Goal: Complete application form

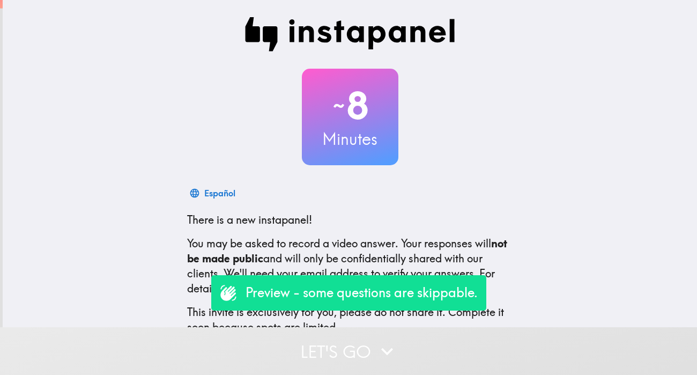
scroll to position [63, 0]
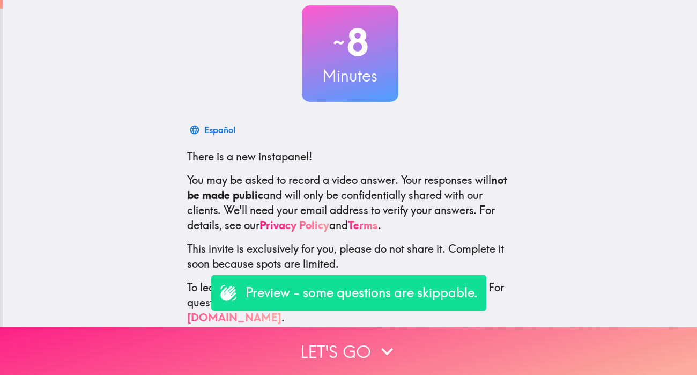
click at [366, 365] on button "Let's go" at bounding box center [348, 351] width 697 height 48
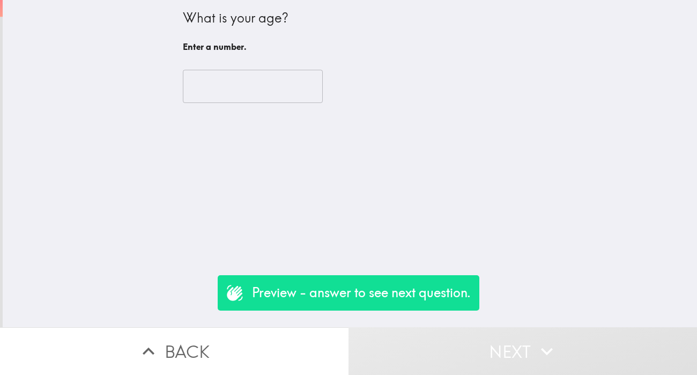
click at [238, 93] on input "number" at bounding box center [253, 86] width 140 height 33
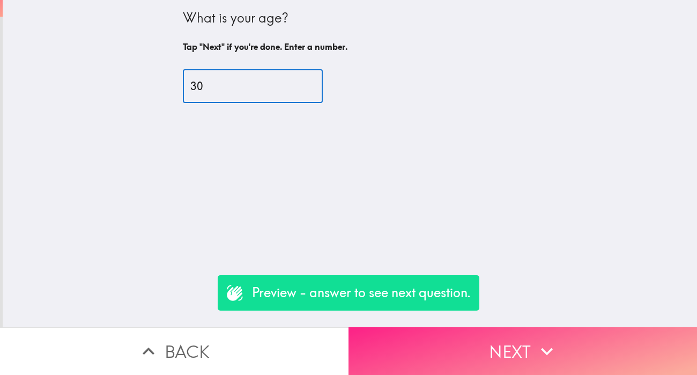
type input "30"
click at [453, 345] on button "Next" at bounding box center [523, 351] width 349 height 48
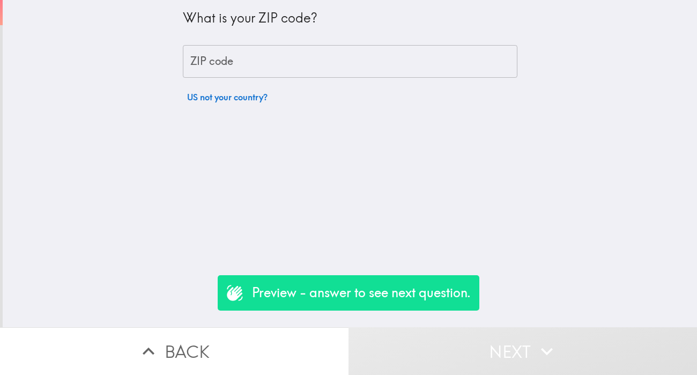
click at [281, 64] on input "ZIP code" at bounding box center [350, 61] width 335 height 33
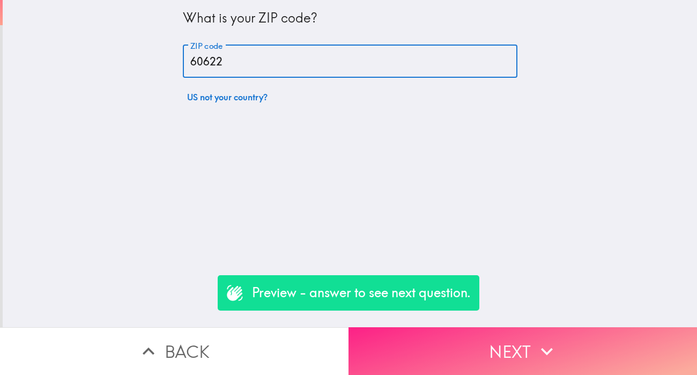
type input "60622"
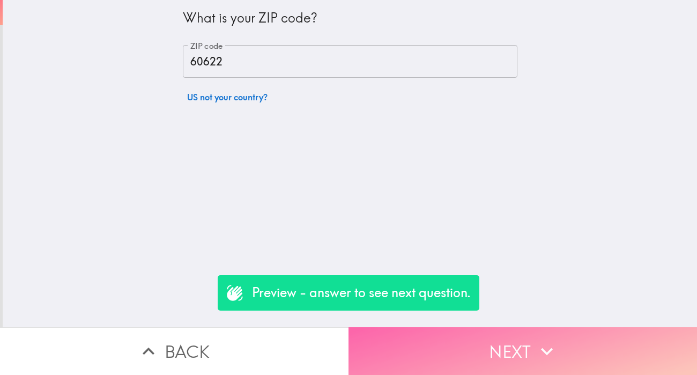
click at [467, 345] on button "Next" at bounding box center [523, 351] width 349 height 48
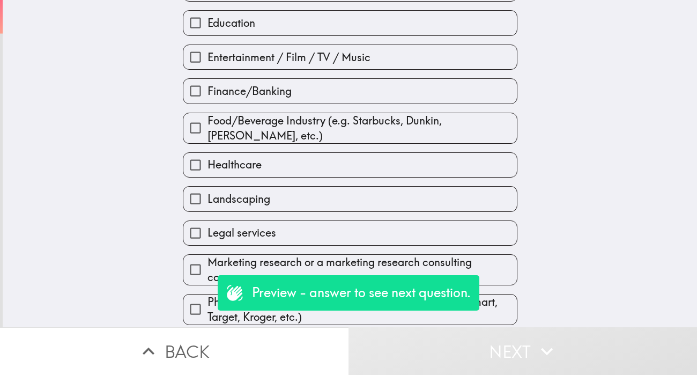
scroll to position [165, 0]
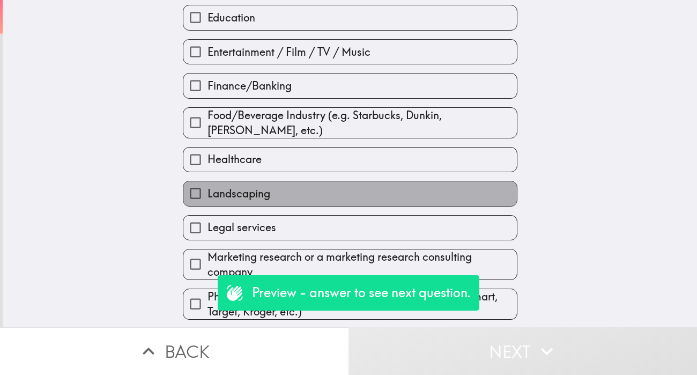
click at [277, 189] on label "Landscaping" at bounding box center [350, 193] width 334 height 24
click at [208, 189] on input "Landscaping" at bounding box center [195, 193] width 24 height 24
checkbox input "true"
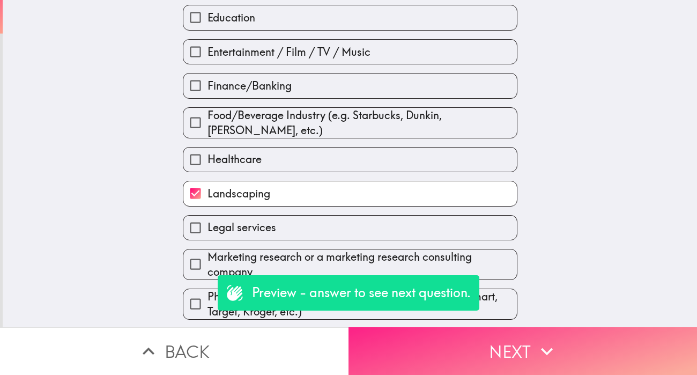
click at [464, 344] on button "Next" at bounding box center [523, 351] width 349 height 48
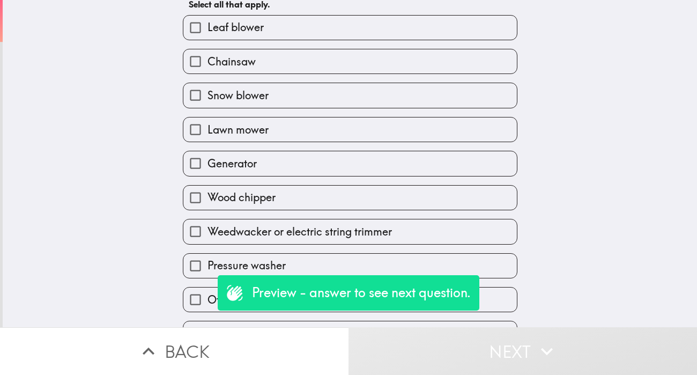
scroll to position [64, 0]
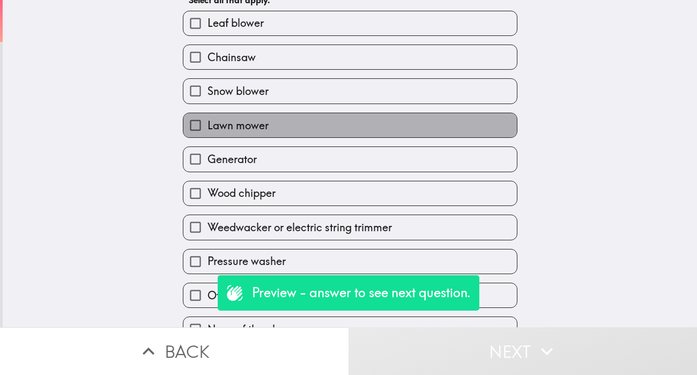
click at [342, 131] on label "Lawn mower" at bounding box center [350, 125] width 334 height 24
click at [208, 131] on input "Lawn mower" at bounding box center [195, 125] width 24 height 24
checkbox input "true"
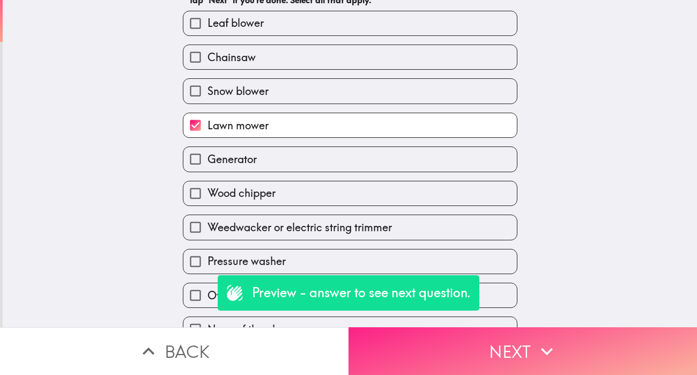
click at [480, 355] on button "Next" at bounding box center [523, 351] width 349 height 48
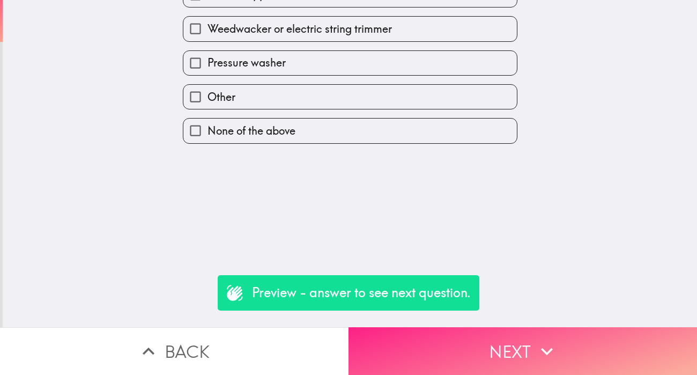
scroll to position [0, 0]
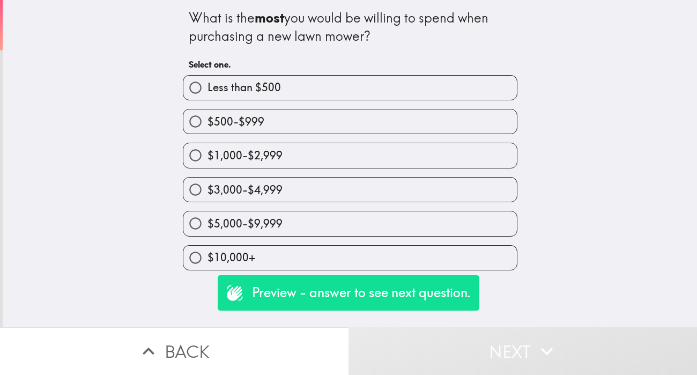
click at [296, 219] on label "$5,000-$9,999" at bounding box center [350, 223] width 334 height 24
click at [208, 219] on input "$5,000-$9,999" at bounding box center [195, 223] width 24 height 24
radio input "true"
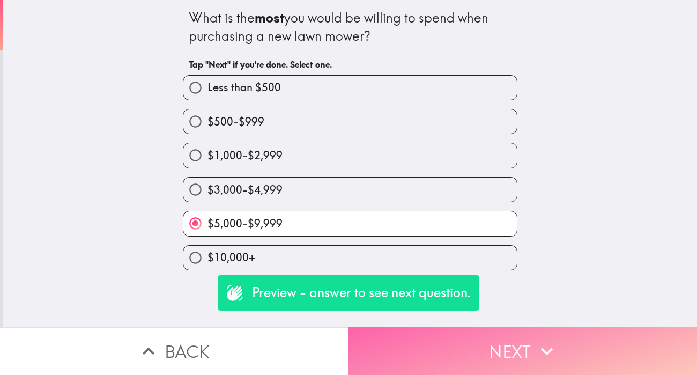
click at [423, 363] on button "Next" at bounding box center [523, 351] width 349 height 48
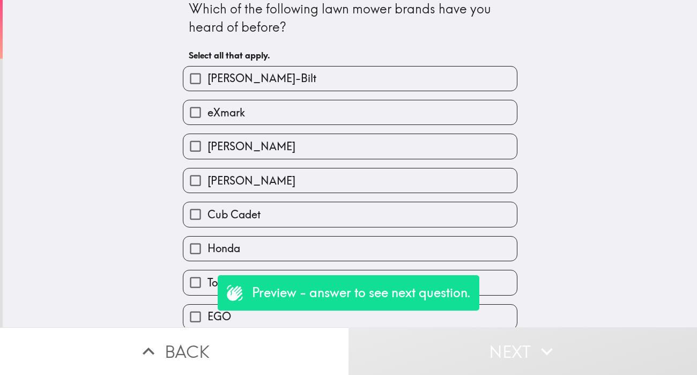
scroll to position [12, 0]
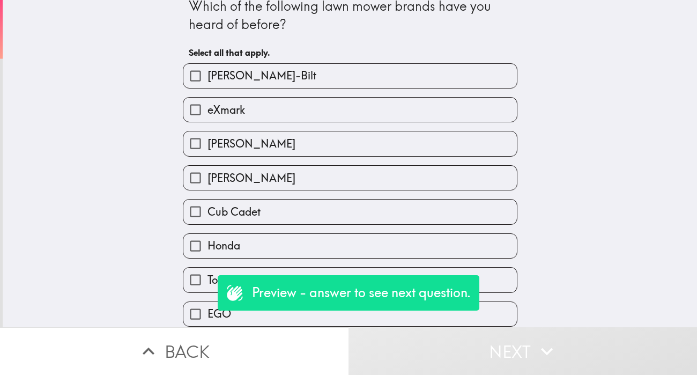
click at [266, 184] on label "[PERSON_NAME]" at bounding box center [350, 178] width 334 height 24
click at [208, 184] on input "[PERSON_NAME]" at bounding box center [195, 178] width 24 height 24
checkbox input "true"
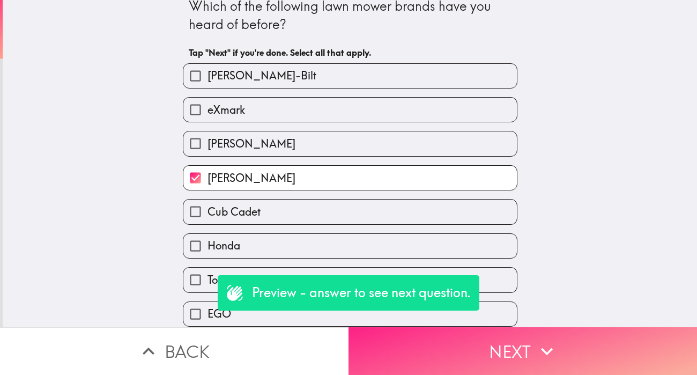
click at [440, 352] on button "Next" at bounding box center [523, 351] width 349 height 48
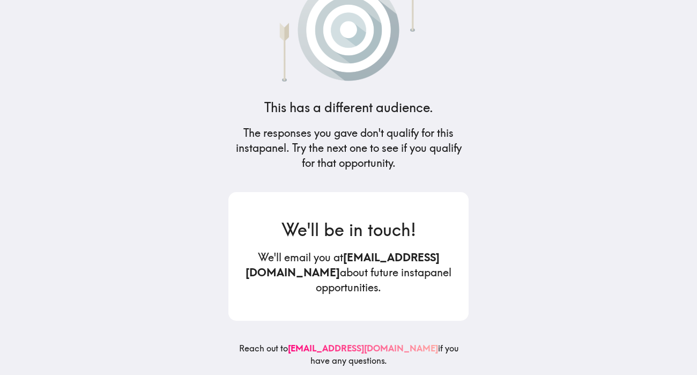
scroll to position [0, 0]
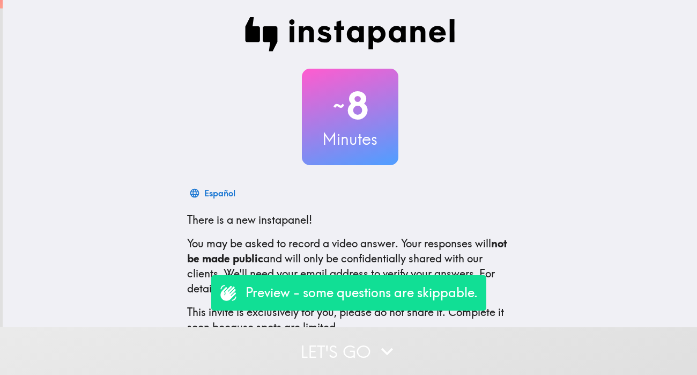
scroll to position [63, 0]
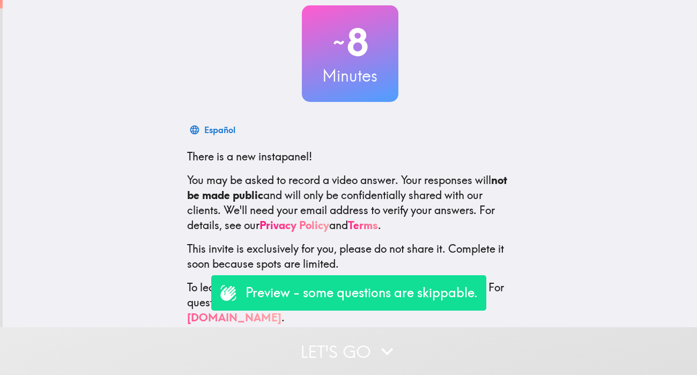
click at [330, 347] on button "Let's go" at bounding box center [348, 351] width 697 height 48
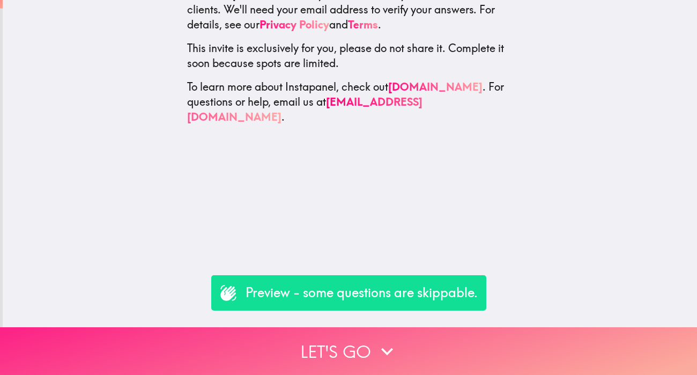
scroll to position [0, 0]
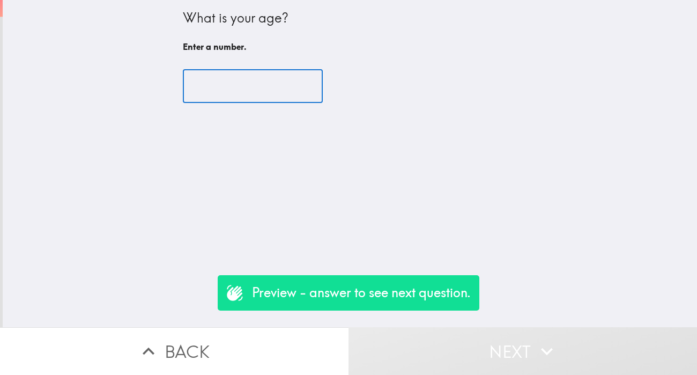
click at [258, 83] on input "number" at bounding box center [253, 86] width 140 height 33
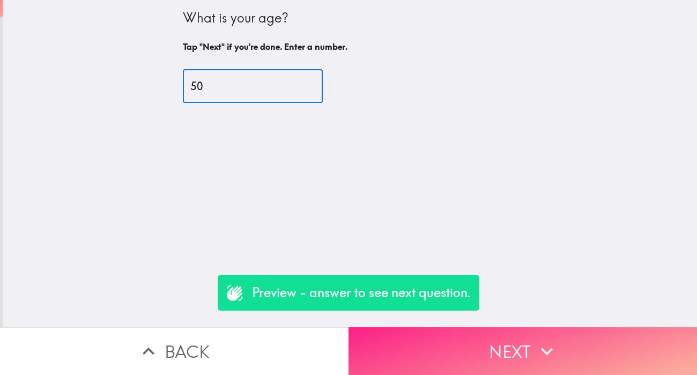
type input "50"
click at [466, 361] on button "Next" at bounding box center [523, 351] width 349 height 48
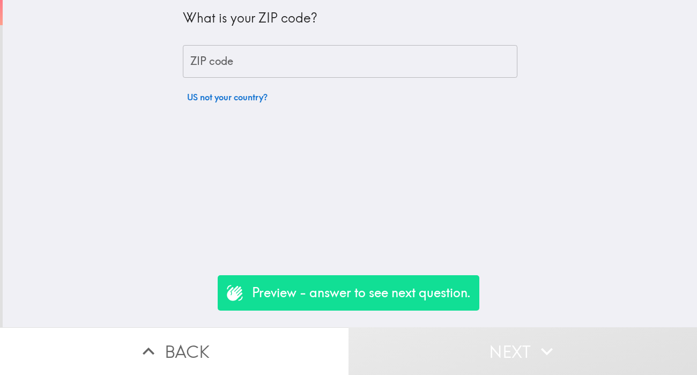
click at [263, 61] on input "ZIP code" at bounding box center [350, 61] width 335 height 33
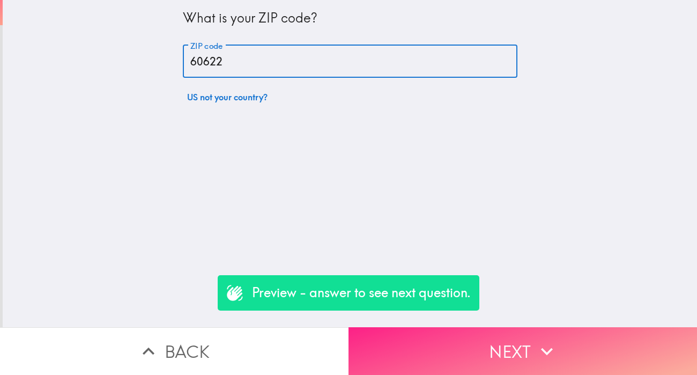
type input "60622"
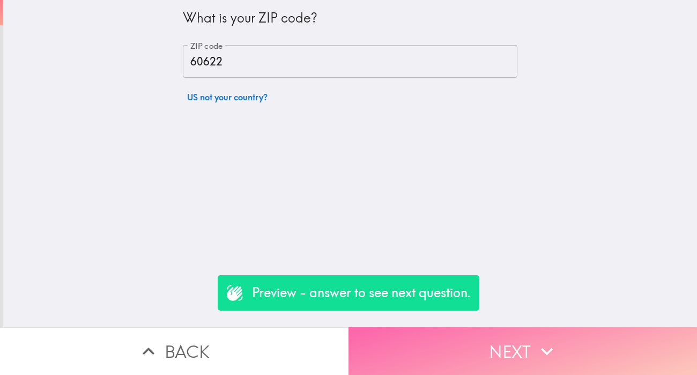
click at [428, 359] on button "Next" at bounding box center [523, 351] width 349 height 48
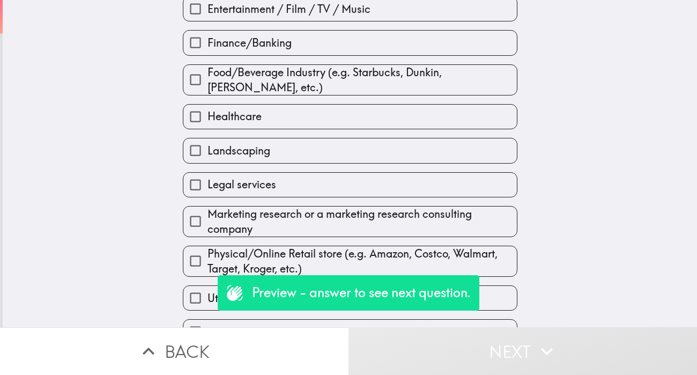
scroll to position [216, 0]
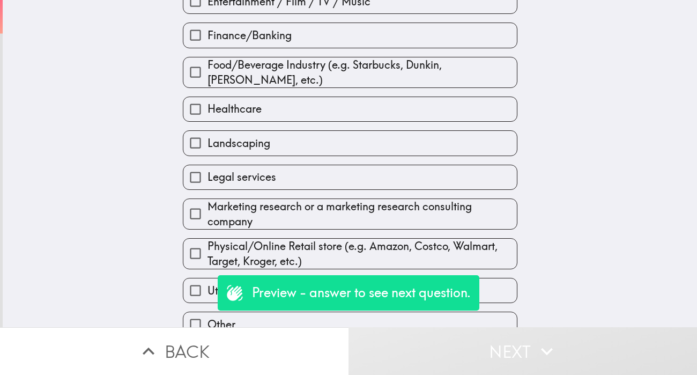
click at [268, 139] on label "Landscaping" at bounding box center [350, 143] width 334 height 24
click at [208, 139] on input "Landscaping" at bounding box center [195, 143] width 24 height 24
checkbox input "true"
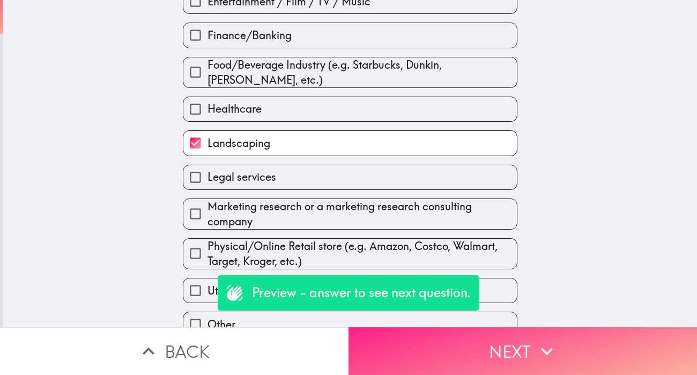
click at [425, 362] on button "Next" at bounding box center [523, 351] width 349 height 48
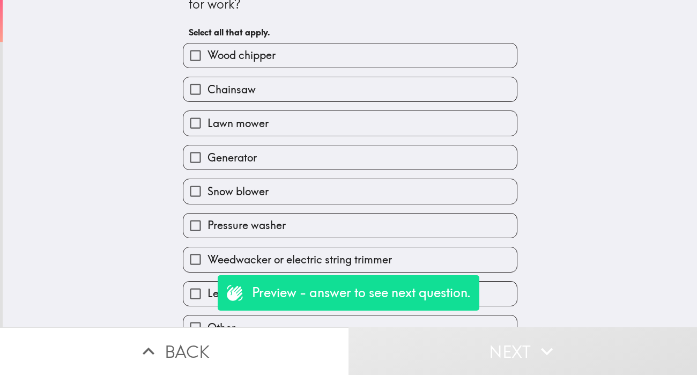
scroll to position [36, 0]
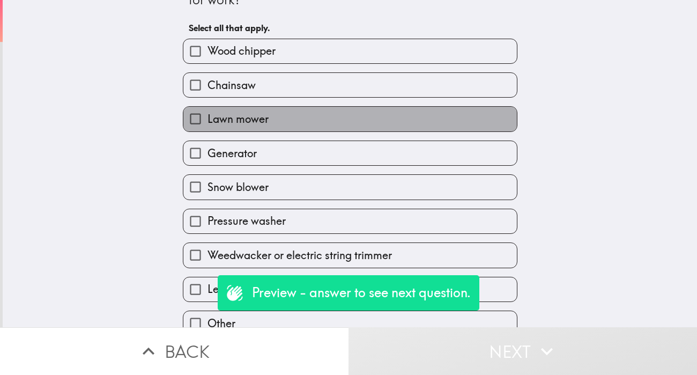
click at [345, 128] on label "Lawn mower" at bounding box center [350, 119] width 334 height 24
click at [208, 128] on input "Lawn mower" at bounding box center [195, 119] width 24 height 24
checkbox input "true"
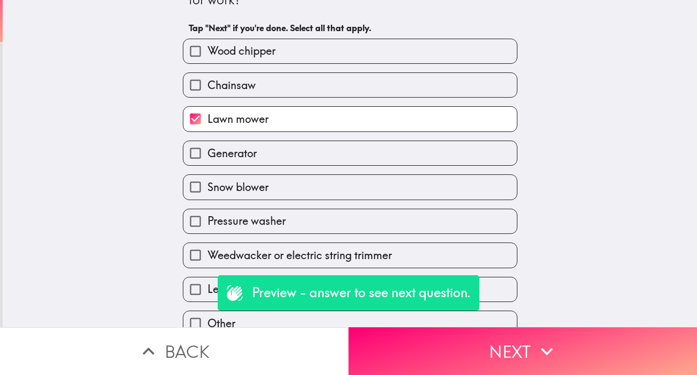
scroll to position [0, 0]
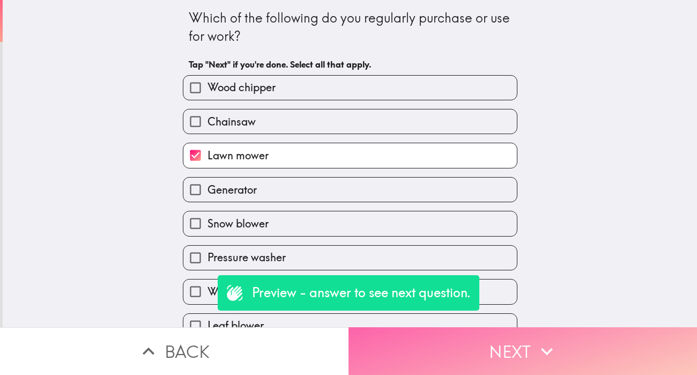
click at [470, 371] on button "Next" at bounding box center [523, 351] width 349 height 48
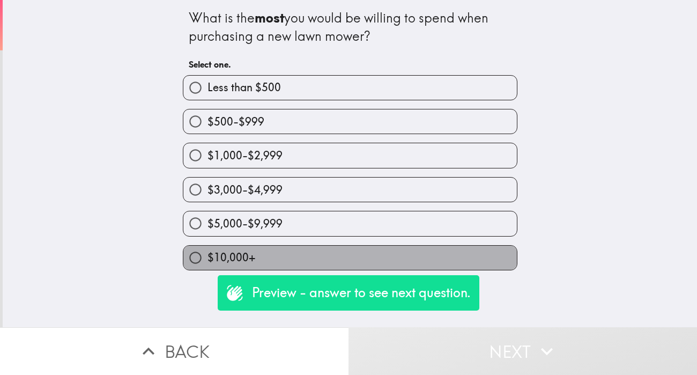
click at [274, 254] on label "$10,000+" at bounding box center [350, 258] width 334 height 24
click at [208, 254] on input "$10,000+" at bounding box center [195, 258] width 24 height 24
radio input "true"
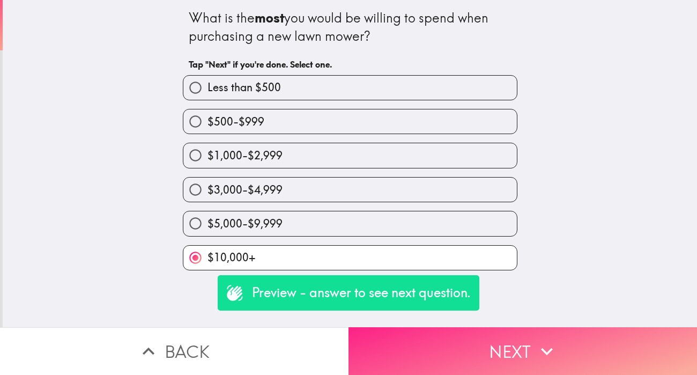
click at [423, 346] on button "Next" at bounding box center [523, 351] width 349 height 48
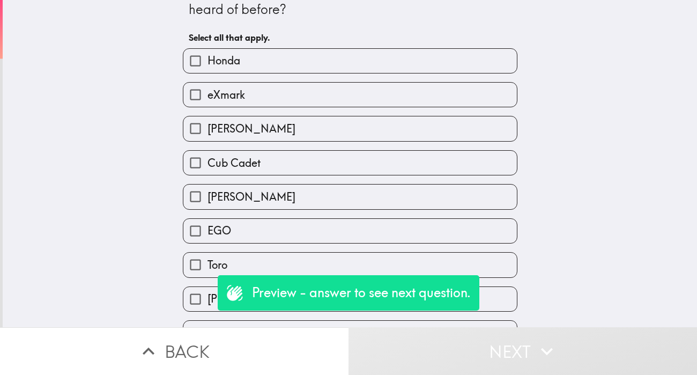
scroll to position [28, 0]
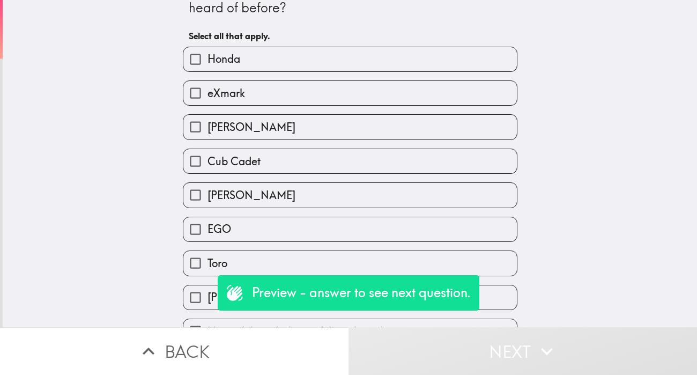
click at [312, 133] on label "[PERSON_NAME]" at bounding box center [350, 127] width 334 height 24
click at [208, 133] on input "[PERSON_NAME]" at bounding box center [195, 127] width 24 height 24
checkbox input "true"
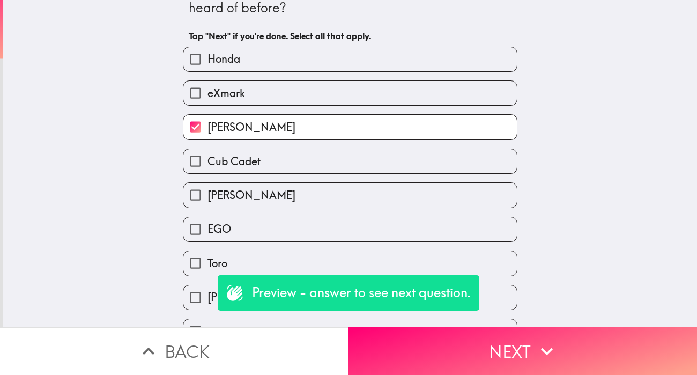
click at [313, 98] on label "eXmark" at bounding box center [350, 93] width 334 height 24
click at [208, 98] on input "eXmark" at bounding box center [195, 93] width 24 height 24
checkbox input "true"
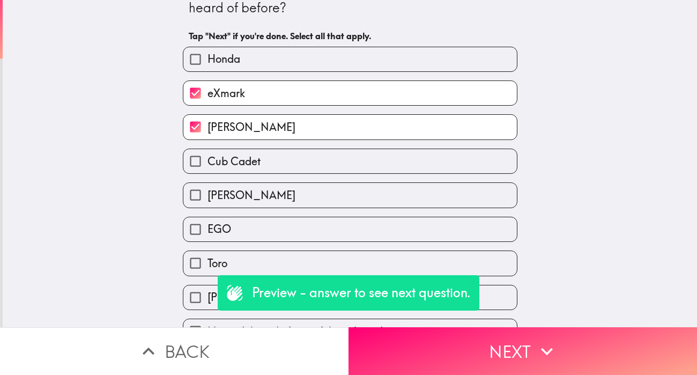
click at [307, 200] on label "[PERSON_NAME]" at bounding box center [350, 195] width 334 height 24
click at [208, 200] on input "[PERSON_NAME]" at bounding box center [195, 195] width 24 height 24
checkbox input "true"
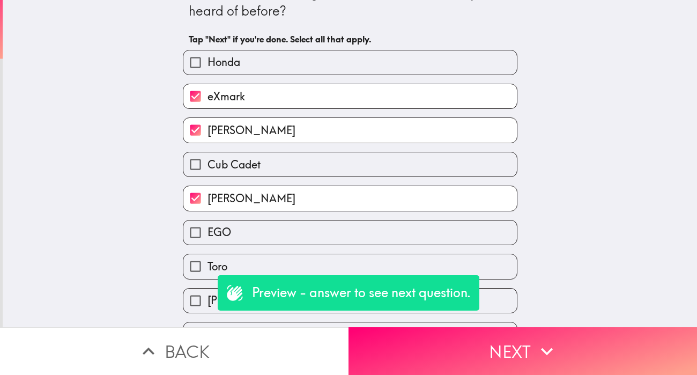
scroll to position [50, 0]
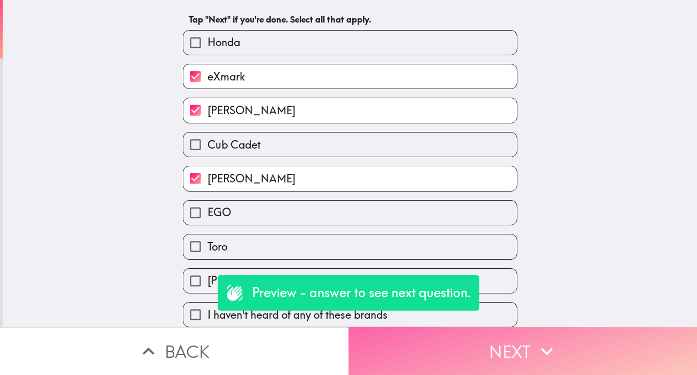
click at [439, 340] on button "Next" at bounding box center [523, 351] width 349 height 48
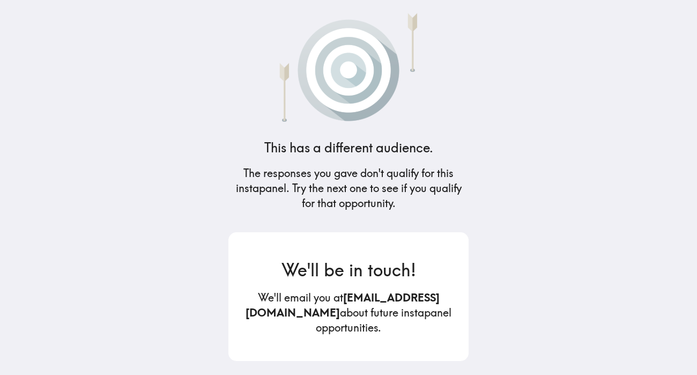
click at [406, 272] on h3 "We'll be in touch!" at bounding box center [349, 270] width 206 height 24
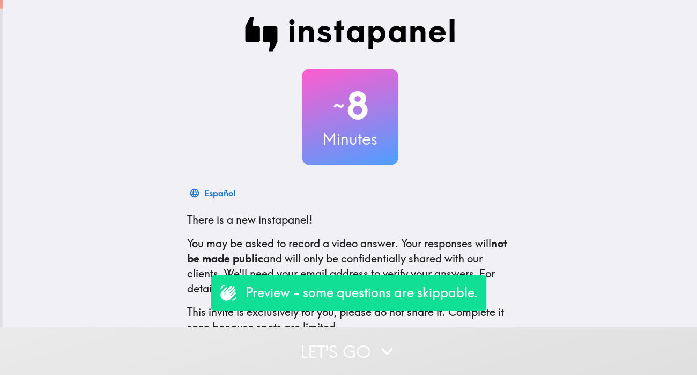
scroll to position [63, 0]
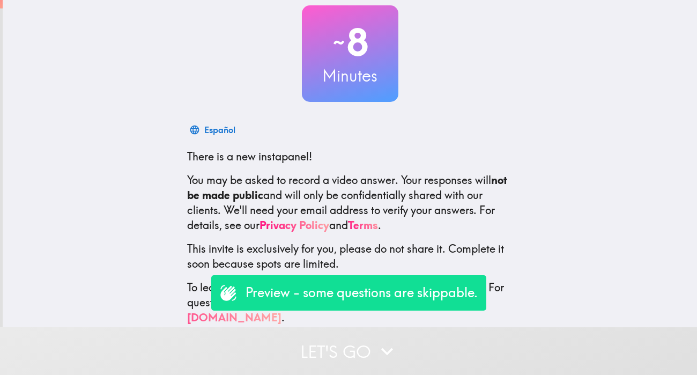
click at [325, 335] on button "Let's go" at bounding box center [348, 351] width 697 height 48
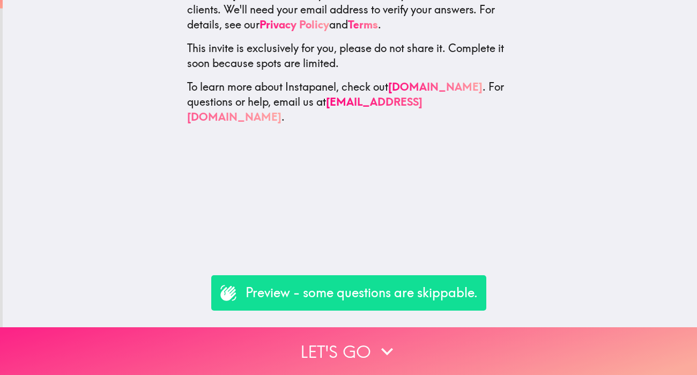
scroll to position [0, 0]
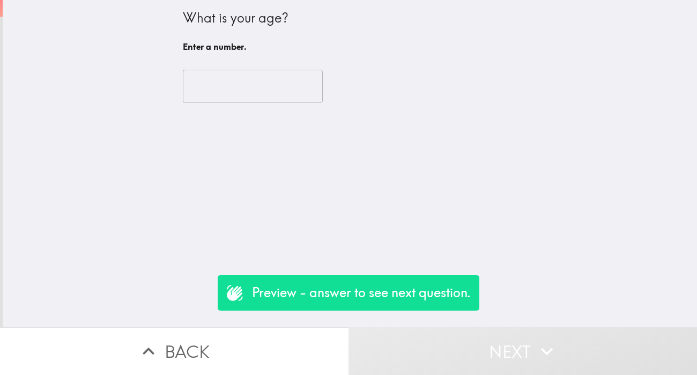
click at [241, 87] on input "number" at bounding box center [253, 86] width 140 height 33
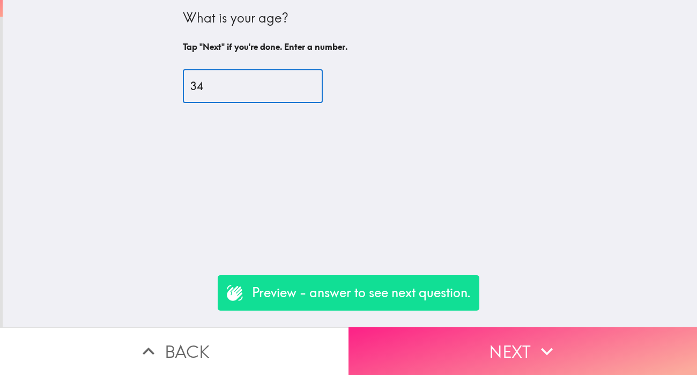
type input "34"
click at [437, 347] on button "Next" at bounding box center [523, 351] width 349 height 48
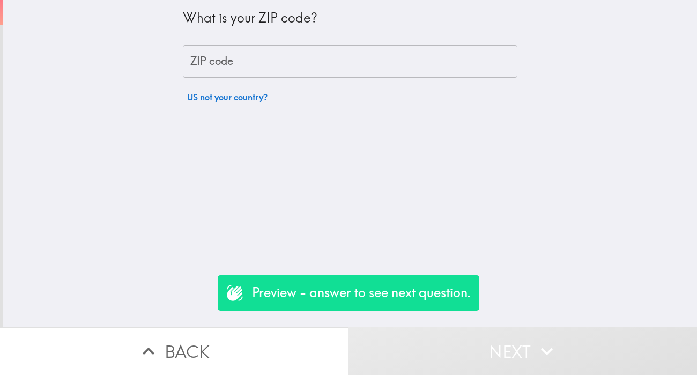
click at [259, 53] on input "ZIP code" at bounding box center [350, 61] width 335 height 33
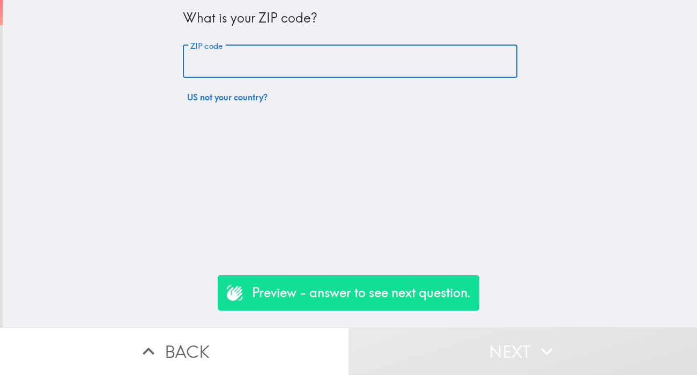
type input "60622"
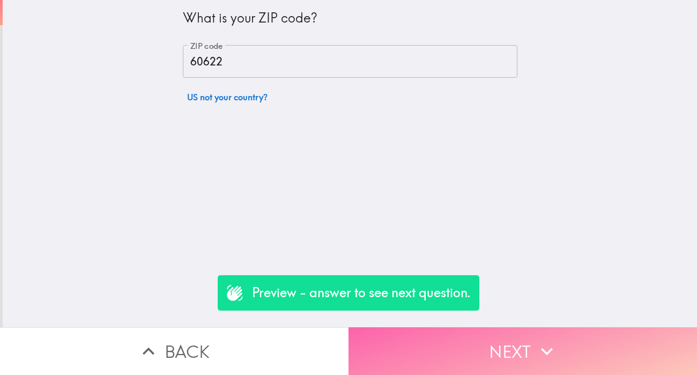
click at [446, 352] on button "Next" at bounding box center [523, 351] width 349 height 48
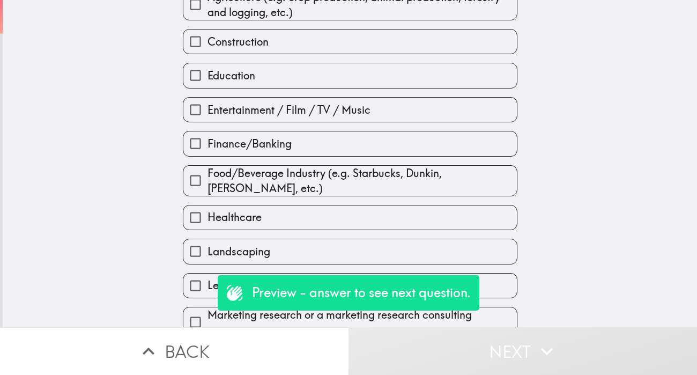
scroll to position [183, 0]
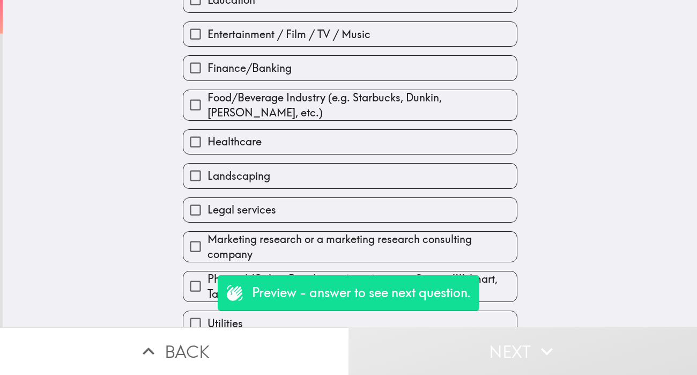
click at [200, 179] on input "Landscaping" at bounding box center [195, 176] width 24 height 24
checkbox input "true"
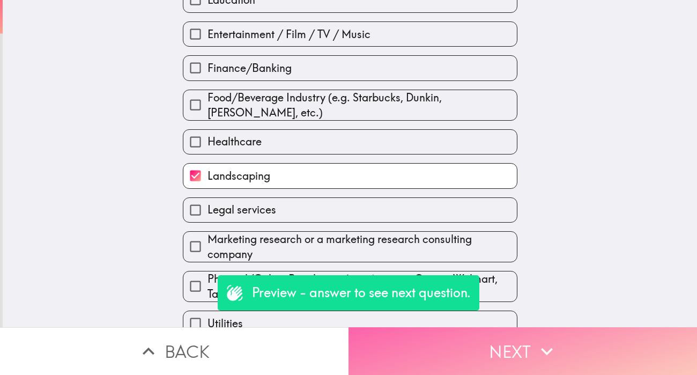
click at [429, 362] on button "Next" at bounding box center [523, 351] width 349 height 48
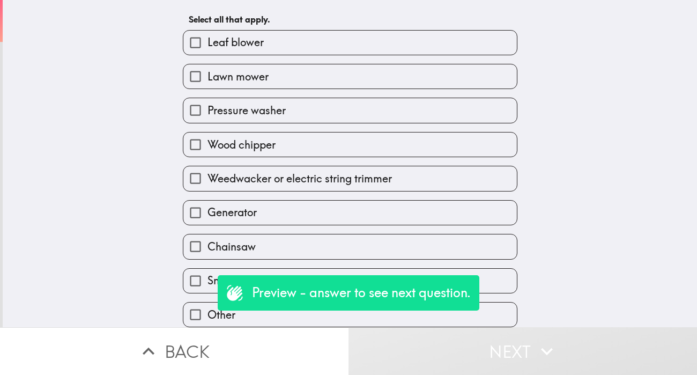
scroll to position [43, 0]
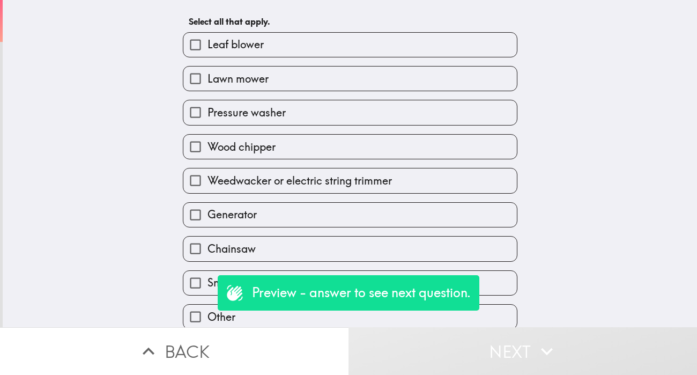
click at [227, 86] on span "Lawn mower" at bounding box center [238, 78] width 61 height 15
click at [208, 86] on input "Lawn mower" at bounding box center [195, 79] width 24 height 24
checkbox input "true"
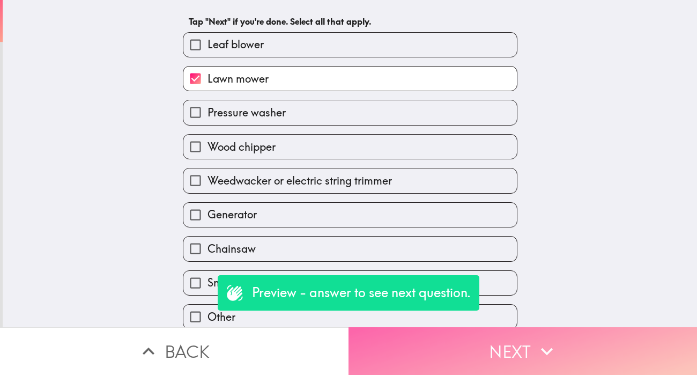
click at [464, 365] on button "Next" at bounding box center [523, 351] width 349 height 48
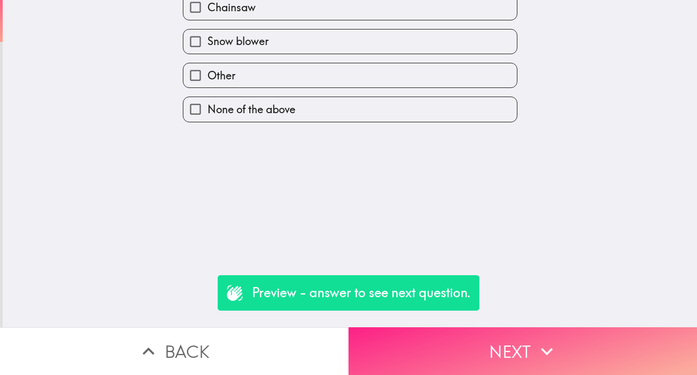
scroll to position [0, 0]
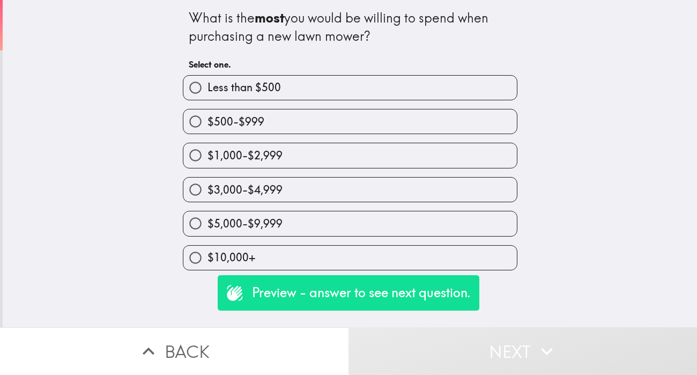
click at [244, 245] on div "$10,000+" at bounding box center [345, 254] width 343 height 34
click at [244, 258] on span "$10,000+" at bounding box center [232, 257] width 48 height 15
click at [208, 258] on input "$10,000+" at bounding box center [195, 258] width 24 height 24
radio input "true"
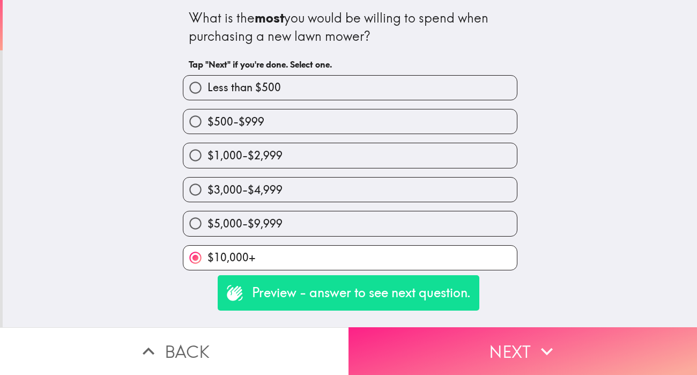
click at [407, 347] on button "Next" at bounding box center [523, 351] width 349 height 48
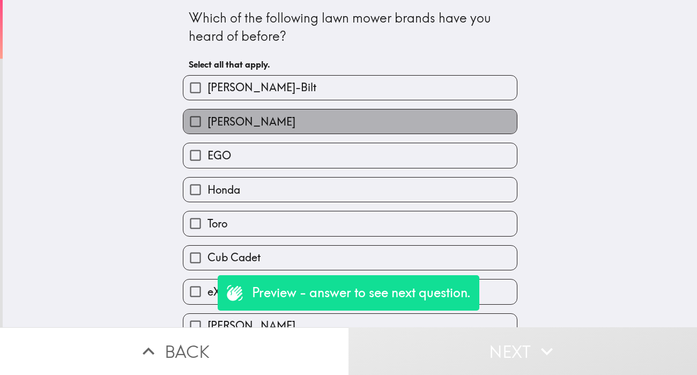
click at [267, 117] on label "[PERSON_NAME]" at bounding box center [350, 121] width 334 height 24
click at [208, 117] on input "[PERSON_NAME]" at bounding box center [195, 121] width 24 height 24
checkbox input "true"
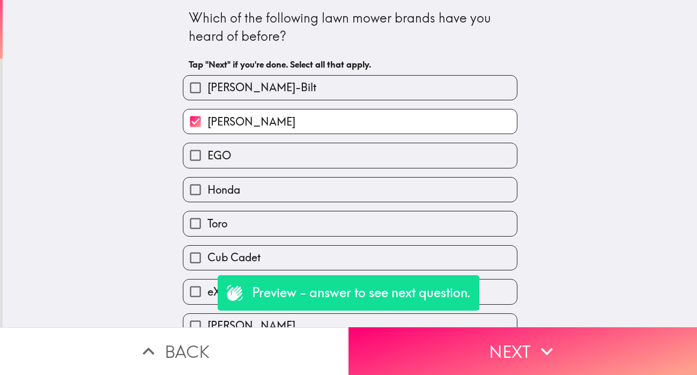
scroll to position [50, 0]
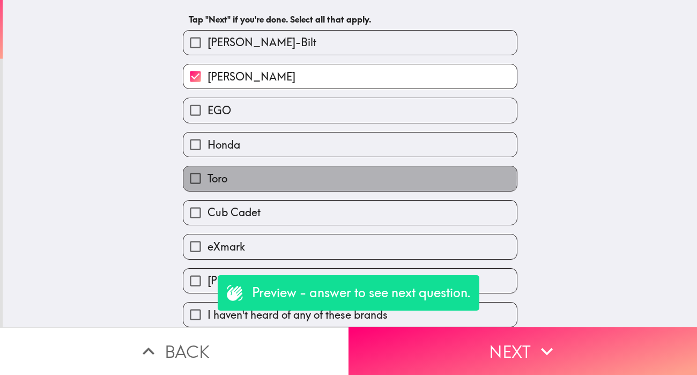
click at [259, 175] on label "Toro" at bounding box center [350, 178] width 334 height 24
click at [208, 175] on input "Toro" at bounding box center [195, 178] width 24 height 24
checkbox input "true"
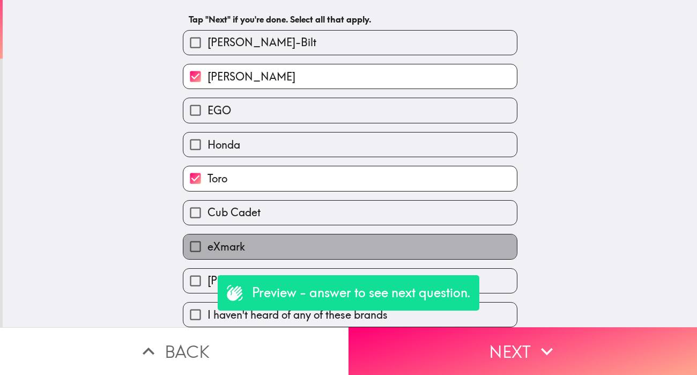
click at [244, 242] on span "eXmark" at bounding box center [227, 246] width 38 height 15
click at [208, 242] on input "eXmark" at bounding box center [195, 246] width 24 height 24
checkbox input "true"
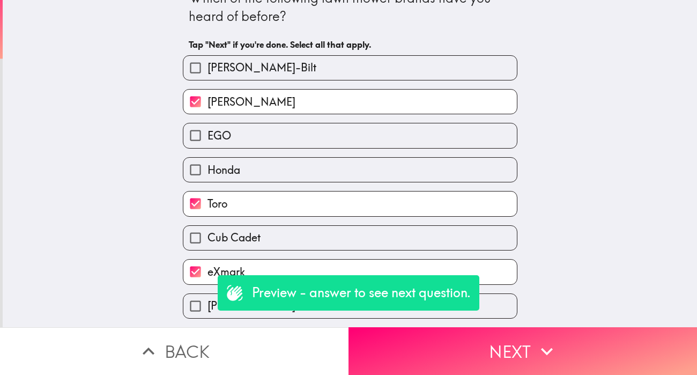
scroll to position [33, 0]
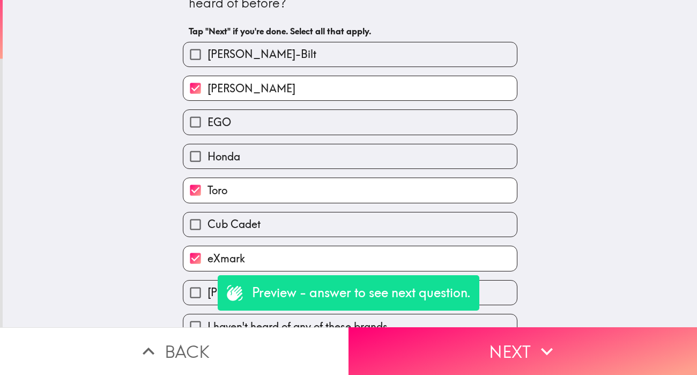
click at [193, 305] on input "[PERSON_NAME]" at bounding box center [195, 293] width 24 height 24
checkbox input "true"
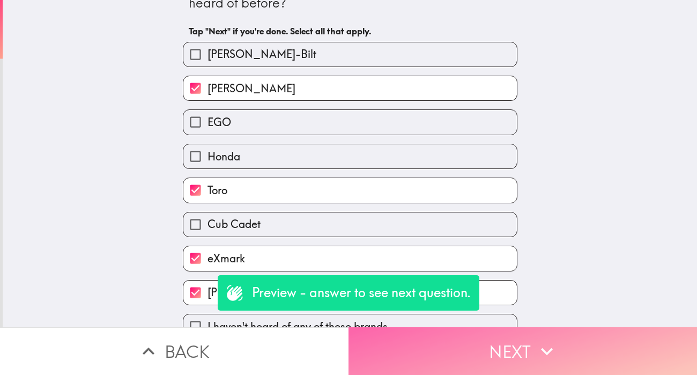
click at [437, 347] on button "Next" at bounding box center [523, 351] width 349 height 48
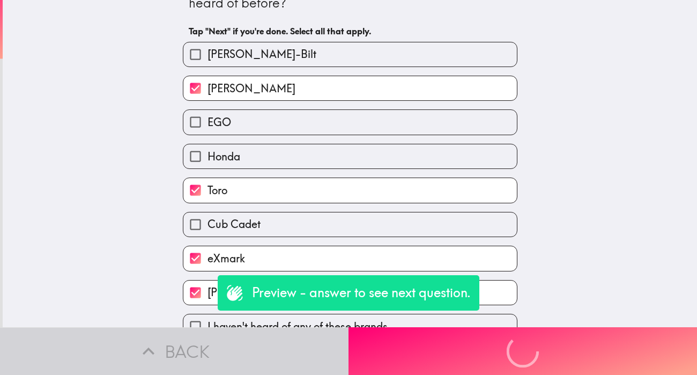
scroll to position [0, 0]
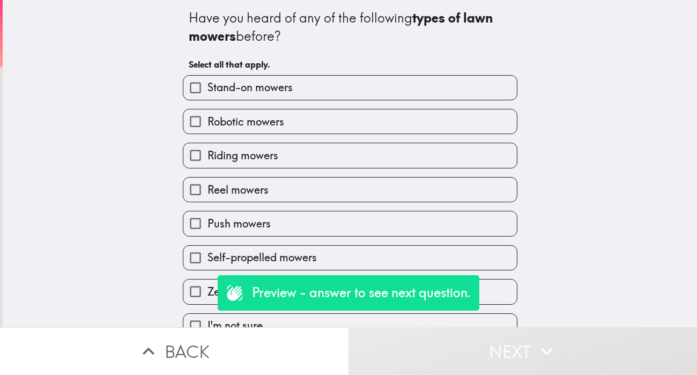
click at [308, 88] on label "Stand-on mowers" at bounding box center [350, 88] width 334 height 24
click at [208, 88] on input "Stand-on mowers" at bounding box center [195, 88] width 24 height 24
checkbox input "true"
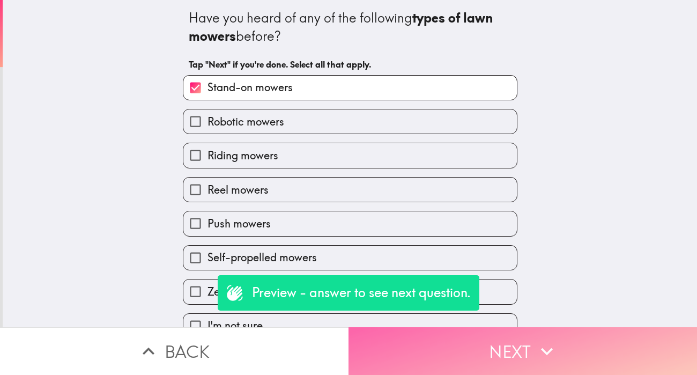
click at [490, 348] on button "Next" at bounding box center [523, 351] width 349 height 48
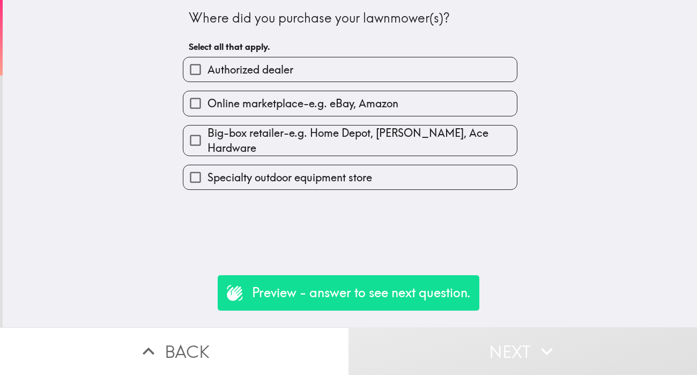
click at [368, 173] on span "Specialty outdoor equipment store" at bounding box center [290, 177] width 165 height 15
click at [208, 173] on input "Specialty outdoor equipment store" at bounding box center [195, 177] width 24 height 24
checkbox input "true"
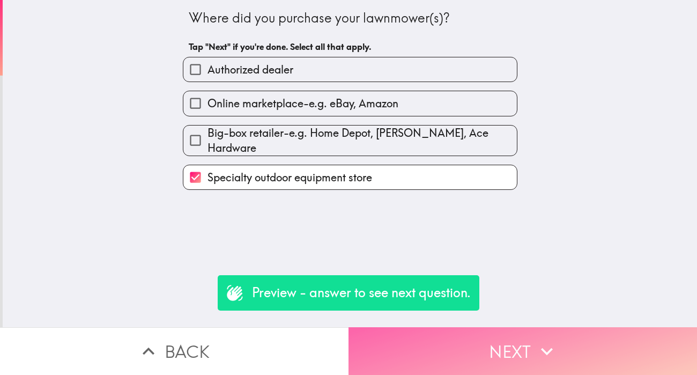
click at [461, 356] on button "Next" at bounding box center [523, 351] width 349 height 48
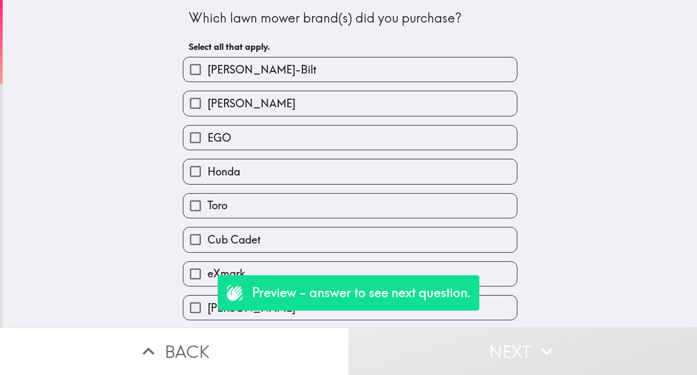
click at [329, 108] on label "[PERSON_NAME]" at bounding box center [350, 103] width 334 height 24
click at [208, 108] on input "[PERSON_NAME]" at bounding box center [195, 103] width 24 height 24
checkbox input "true"
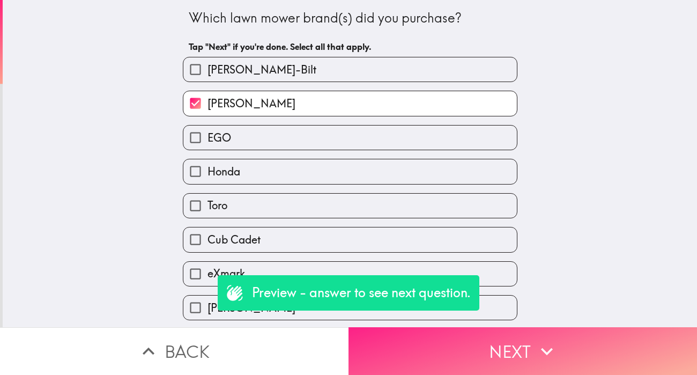
click at [447, 354] on button "Next" at bounding box center [523, 351] width 349 height 48
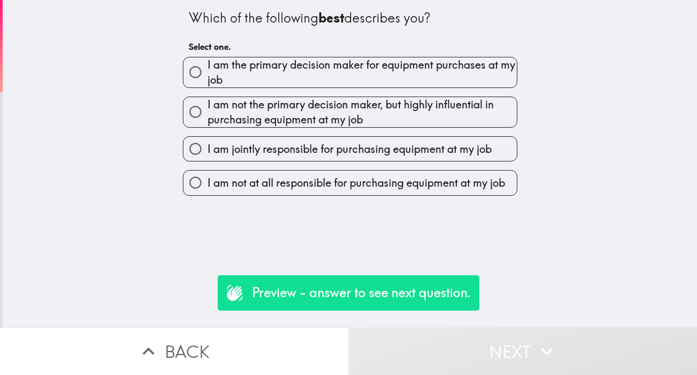
click at [341, 82] on span "I am the primary decision maker for equipment purchases at my job" at bounding box center [363, 72] width 310 height 30
click at [208, 82] on input "I am the primary decision maker for equipment purchases at my job" at bounding box center [195, 72] width 24 height 24
radio input "true"
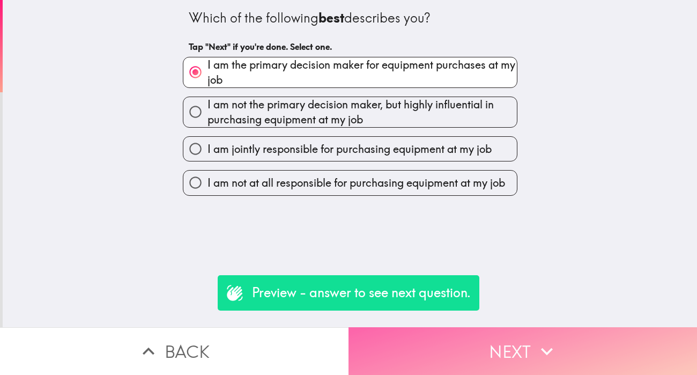
click at [472, 354] on button "Next" at bounding box center [523, 351] width 349 height 48
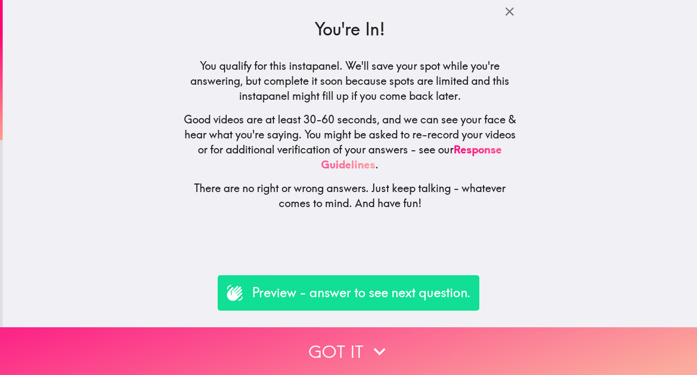
click at [460, 352] on button "Got it" at bounding box center [348, 351] width 697 height 48
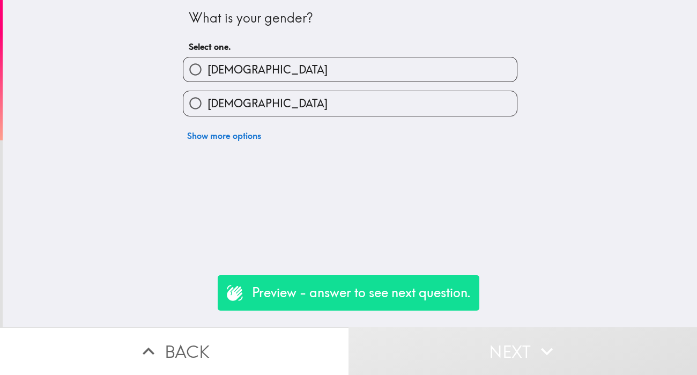
click at [270, 80] on label "[DEMOGRAPHIC_DATA]" at bounding box center [350, 69] width 334 height 24
click at [208, 80] on input "[DEMOGRAPHIC_DATA]" at bounding box center [195, 69] width 24 height 24
radio input "true"
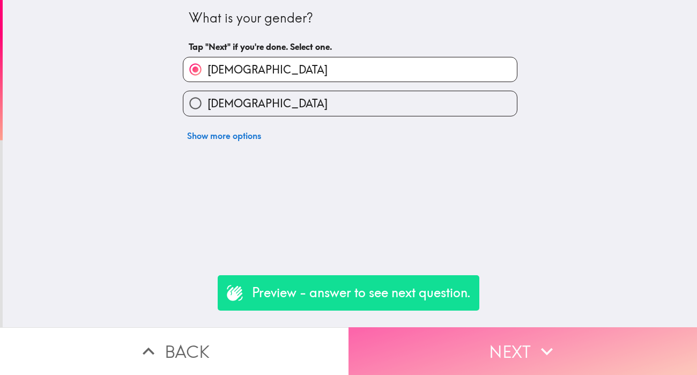
click at [411, 366] on button "Next" at bounding box center [523, 351] width 349 height 48
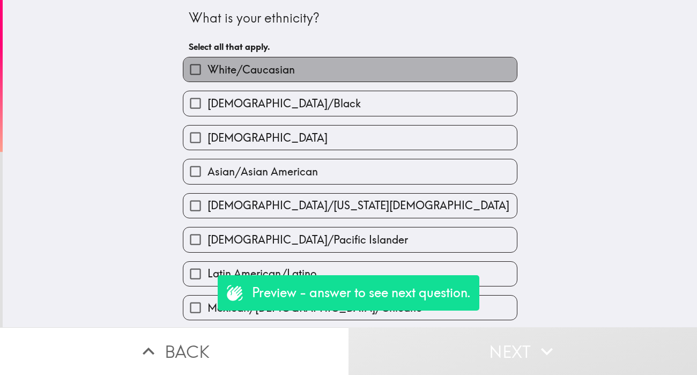
click at [258, 72] on span "White/Caucasian" at bounding box center [251, 69] width 87 height 15
click at [208, 72] on input "White/Caucasian" at bounding box center [195, 69] width 24 height 24
checkbox input "true"
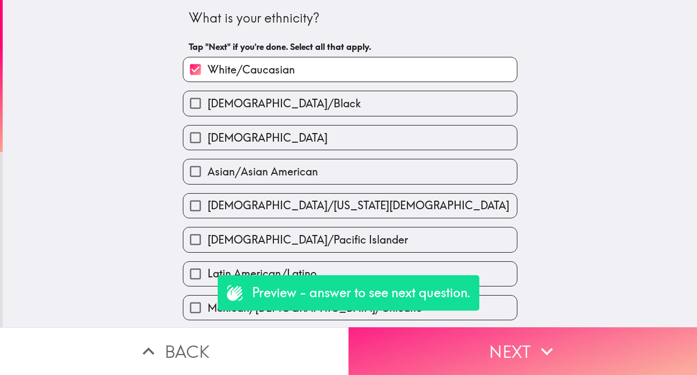
click at [408, 335] on button "Next" at bounding box center [523, 351] width 349 height 48
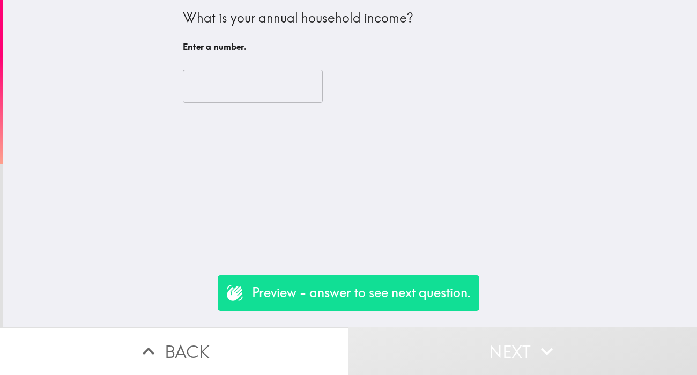
click at [247, 93] on input "number" at bounding box center [253, 86] width 140 height 33
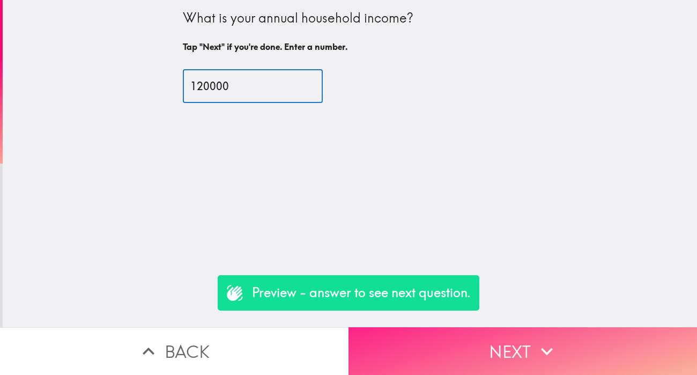
type input "120000"
click at [555, 349] on icon "button" at bounding box center [547, 352] width 24 height 24
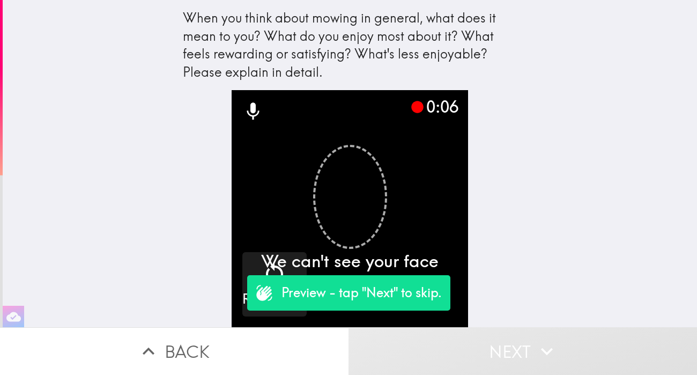
click at [410, 299] on p "Preview - tap "Next" to skip." at bounding box center [362, 293] width 160 height 18
click at [404, 289] on p "Preview - tap "Next" to skip." at bounding box center [362, 293] width 160 height 18
click at [253, 106] on icon at bounding box center [253, 111] width 12 height 17
click at [330, 299] on p "Preview - tap "Next" to skip." at bounding box center [362, 293] width 160 height 18
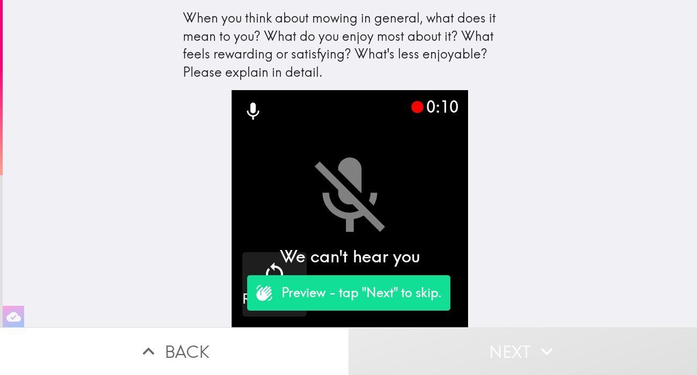
click at [320, 299] on p "Preview - tap "Next" to skip." at bounding box center [362, 293] width 160 height 18
click at [270, 297] on icon at bounding box center [264, 293] width 16 height 16
click at [258, 293] on icon at bounding box center [264, 293] width 16 height 16
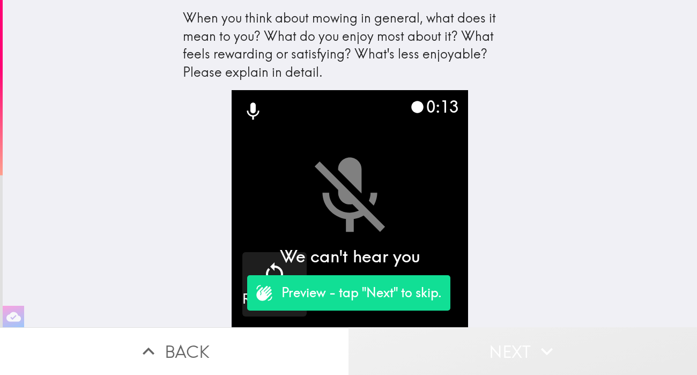
click at [428, 343] on button "Next" at bounding box center [523, 351] width 349 height 48
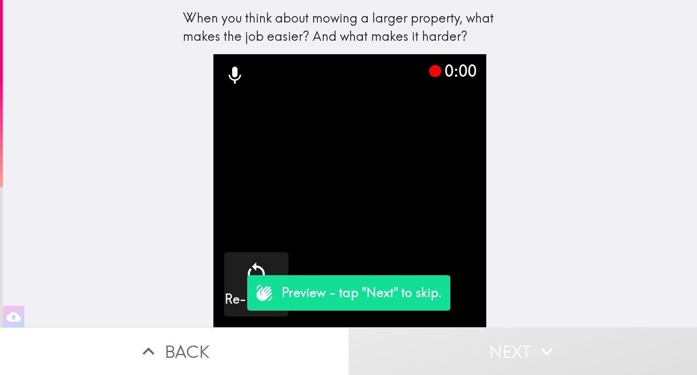
click at [439, 345] on button "Next" at bounding box center [523, 351] width 349 height 48
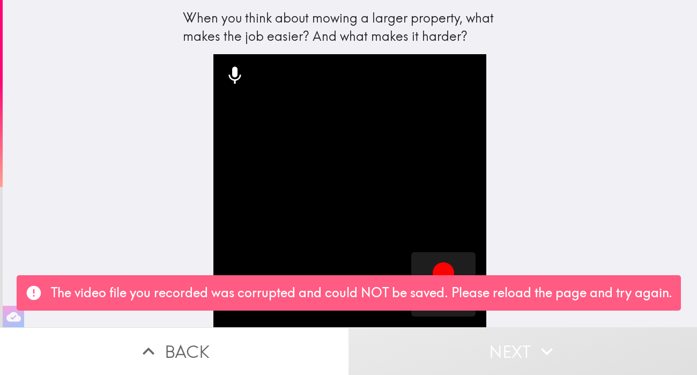
click at [464, 350] on button "Next" at bounding box center [523, 351] width 349 height 48
click at [235, 72] on icon at bounding box center [235, 75] width 12 height 17
click at [443, 266] on icon "button" at bounding box center [443, 272] width 21 height 21
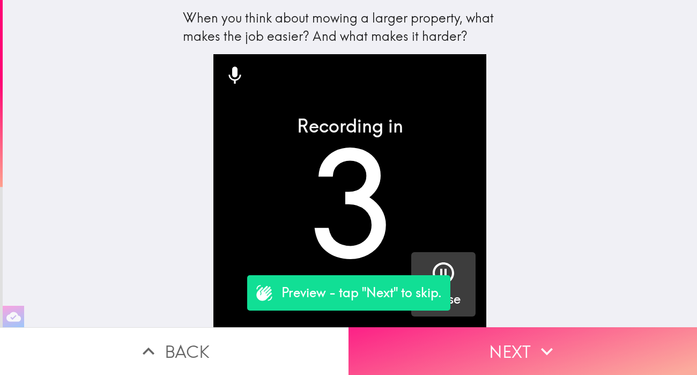
click at [475, 350] on button "Next" at bounding box center [523, 351] width 349 height 48
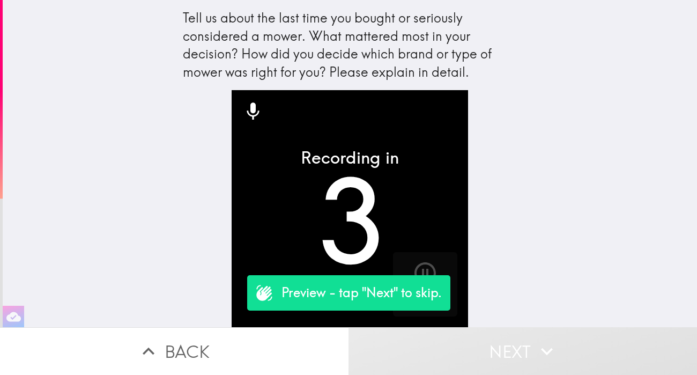
click at [481, 352] on button "Next" at bounding box center [523, 351] width 349 height 48
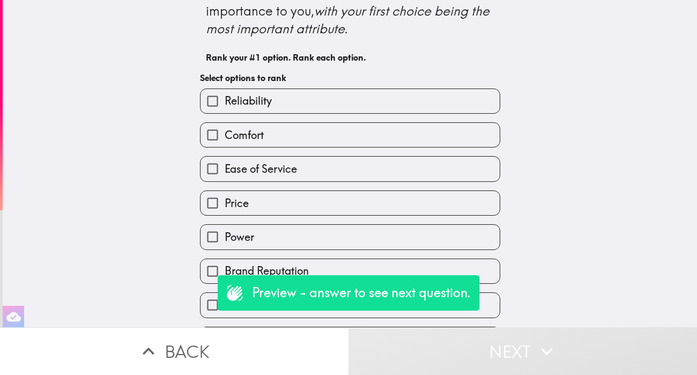
scroll to position [23, 0]
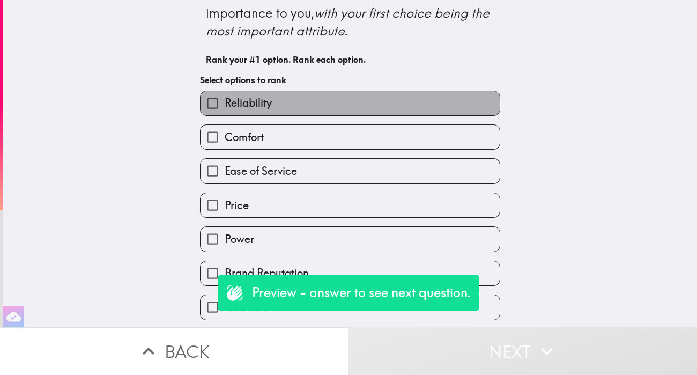
click at [322, 114] on label "Reliability" at bounding box center [350, 103] width 299 height 24
click at [225, 114] on input "Reliability" at bounding box center [213, 103] width 24 height 24
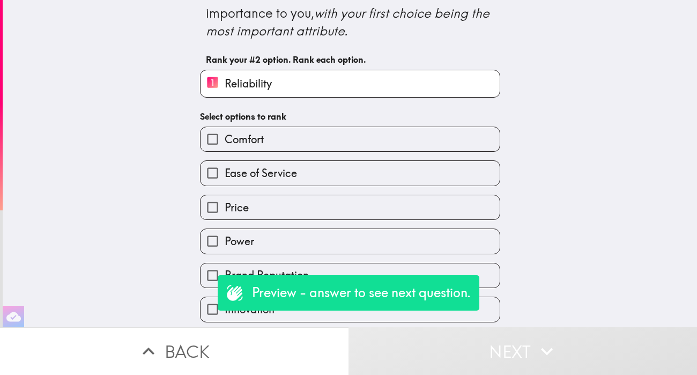
click at [320, 142] on label "Comfort" at bounding box center [350, 139] width 299 height 24
click at [225, 142] on input "Comfort" at bounding box center [213, 139] width 24 height 24
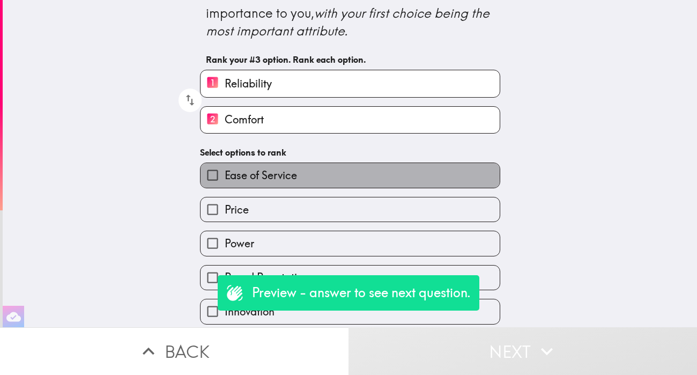
click at [313, 177] on label "Ease of Service" at bounding box center [350, 175] width 299 height 24
click at [225, 177] on input "Ease of Service" at bounding box center [213, 175] width 24 height 24
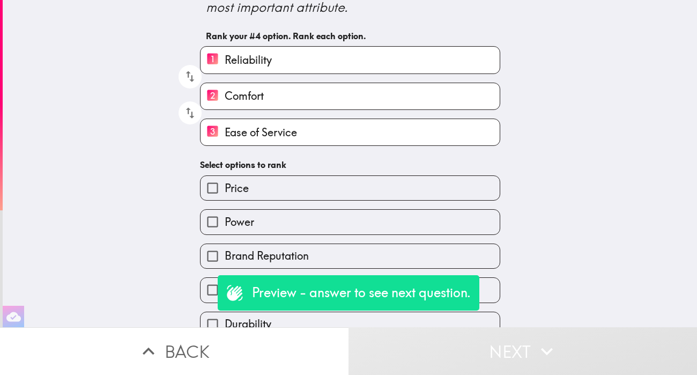
scroll to position [61, 0]
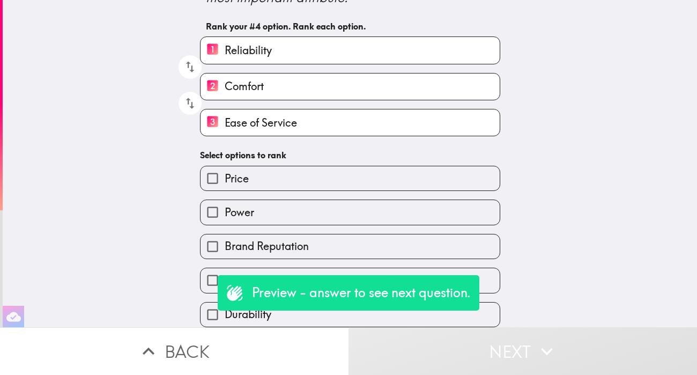
click at [313, 173] on label "Price" at bounding box center [350, 178] width 299 height 24
click at [225, 173] on input "Price" at bounding box center [213, 178] width 24 height 24
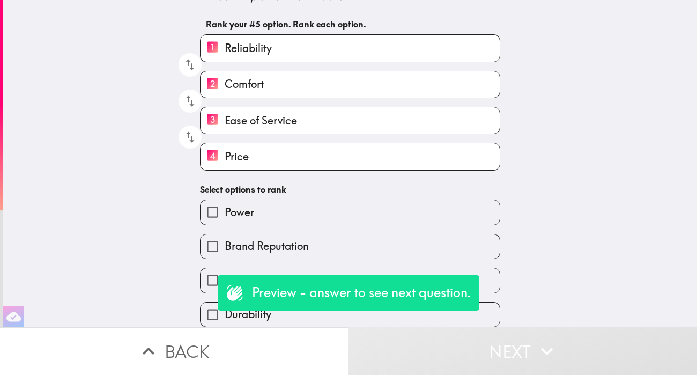
click at [307, 210] on label "Power" at bounding box center [350, 212] width 299 height 24
click at [225, 210] on input "Power" at bounding box center [213, 212] width 24 height 24
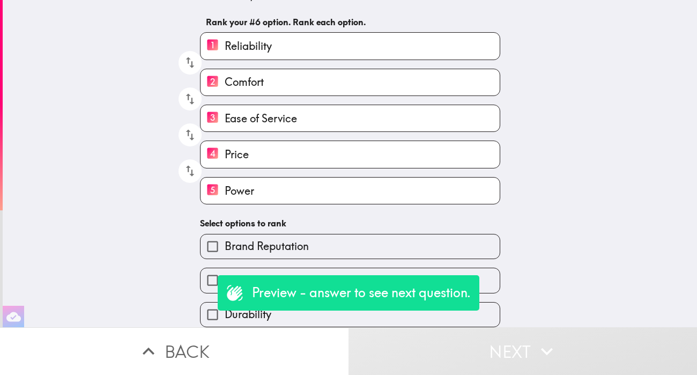
click at [305, 253] on span "Brand Reputation" at bounding box center [267, 246] width 84 height 15
click at [225, 253] on input "Brand Reputation" at bounding box center [213, 246] width 24 height 24
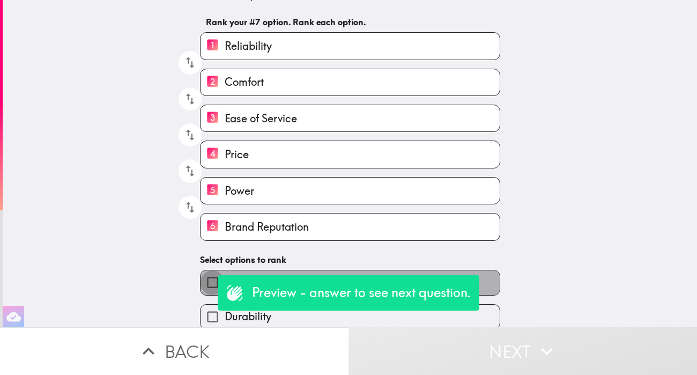
click at [209, 289] on input "Innovation" at bounding box center [213, 282] width 24 height 24
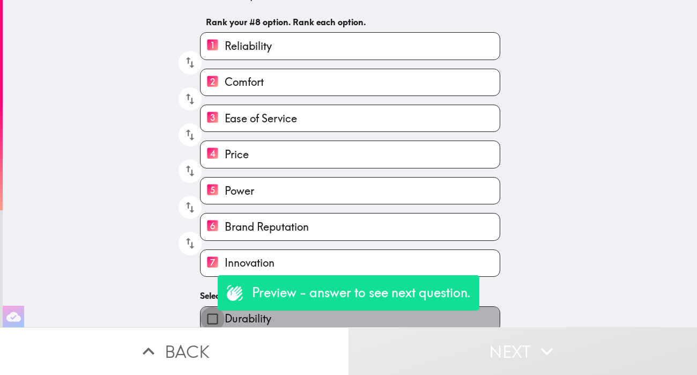
click at [212, 318] on input "Durability" at bounding box center [213, 319] width 24 height 24
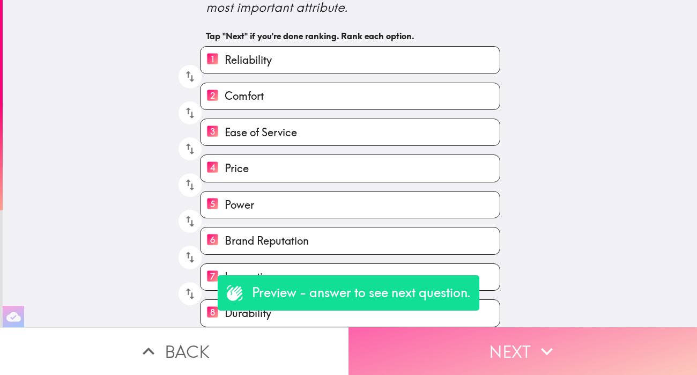
click at [472, 344] on button "Next" at bounding box center [523, 351] width 349 height 48
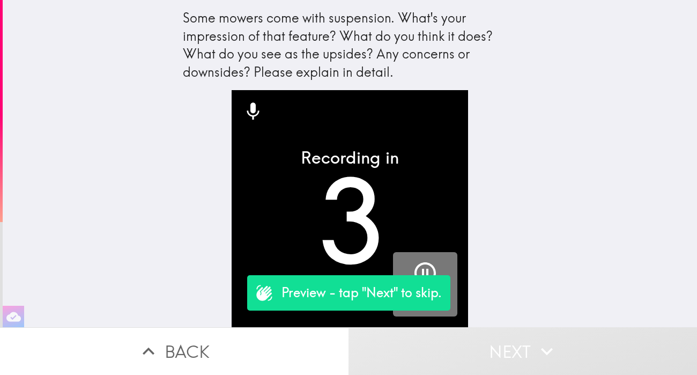
click at [424, 260] on button "Pause" at bounding box center [425, 284] width 64 height 64
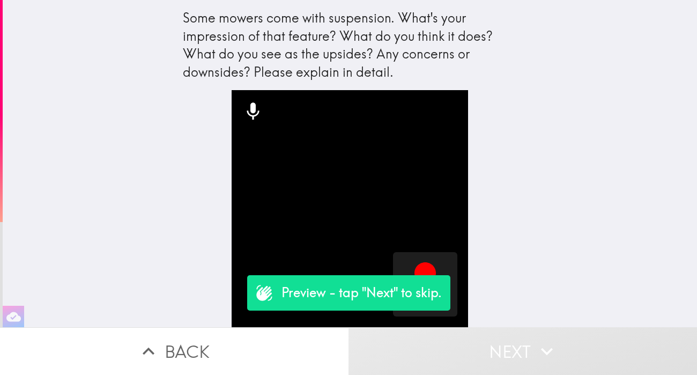
click at [488, 350] on button "Next" at bounding box center [523, 351] width 349 height 48
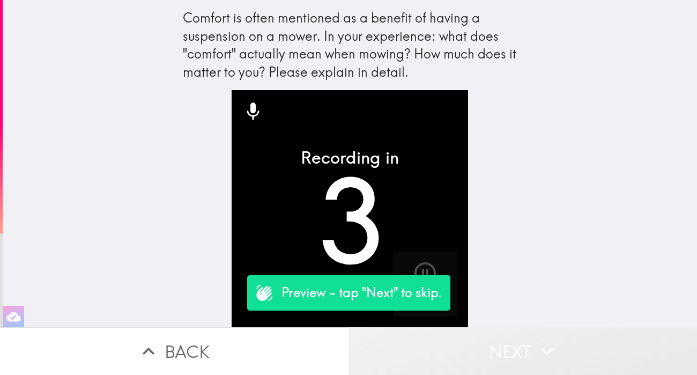
click at [489, 351] on button "Next" at bounding box center [523, 351] width 349 height 48
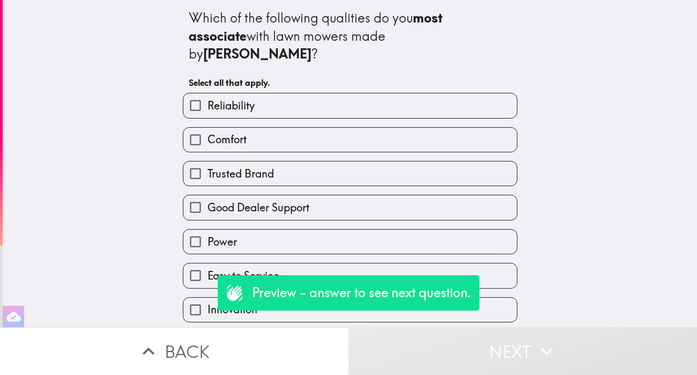
click at [330, 128] on label "Comfort" at bounding box center [350, 140] width 334 height 24
click at [208, 128] on input "Comfort" at bounding box center [195, 140] width 24 height 24
checkbox input "true"
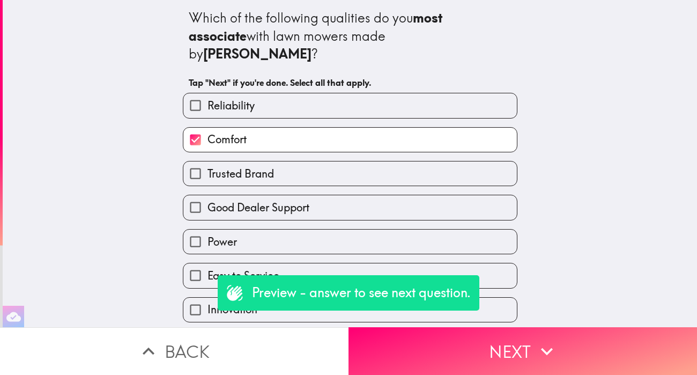
click at [328, 161] on label "Trusted Brand" at bounding box center [350, 173] width 334 height 24
click at [208, 161] on input "Trusted Brand" at bounding box center [195, 173] width 24 height 24
checkbox input "true"
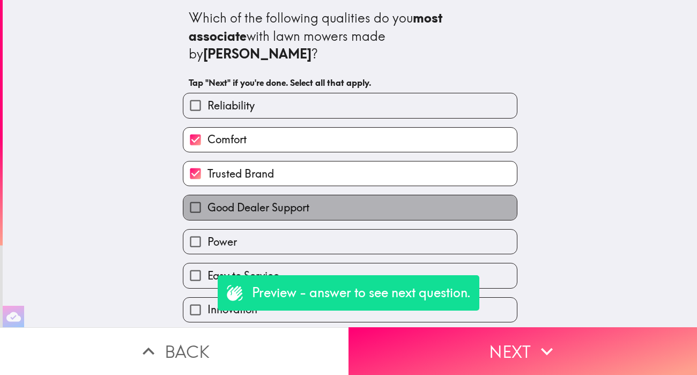
click at [327, 195] on label "Good Dealer Support" at bounding box center [350, 207] width 334 height 24
click at [208, 195] on input "Good Dealer Support" at bounding box center [195, 207] width 24 height 24
checkbox input "true"
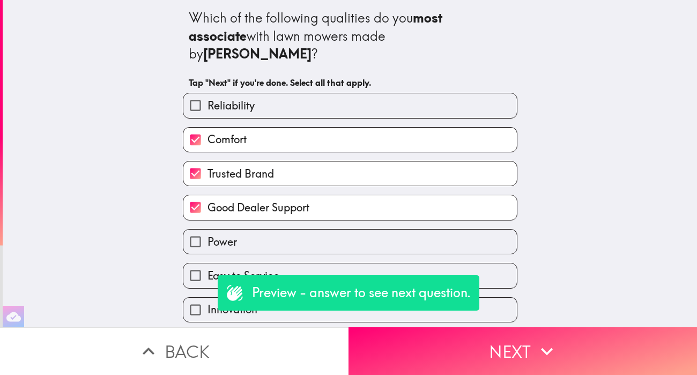
click at [326, 230] on label "Power" at bounding box center [350, 242] width 334 height 24
click at [208, 230] on input "Power" at bounding box center [195, 242] width 24 height 24
checkbox input "true"
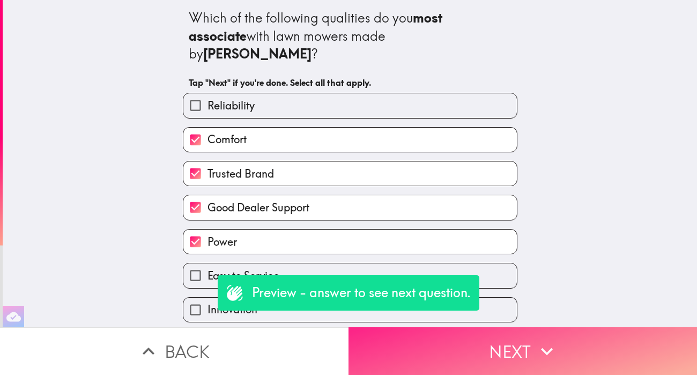
click at [474, 345] on button "Next" at bounding box center [523, 351] width 349 height 48
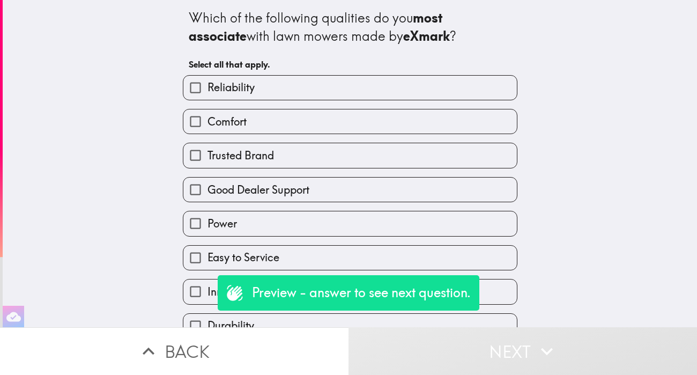
click at [337, 185] on label "Good Dealer Support" at bounding box center [350, 190] width 334 height 24
click at [208, 185] on input "Good Dealer Support" at bounding box center [195, 190] width 24 height 24
checkbox input "true"
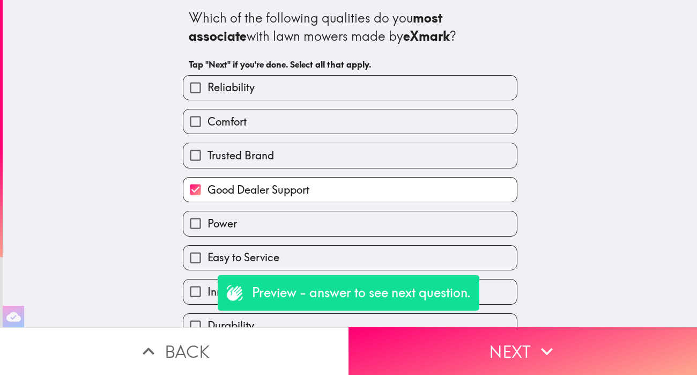
click at [331, 159] on label "Trusted Brand" at bounding box center [350, 155] width 334 height 24
click at [208, 159] on input "Trusted Brand" at bounding box center [195, 155] width 24 height 24
checkbox input "true"
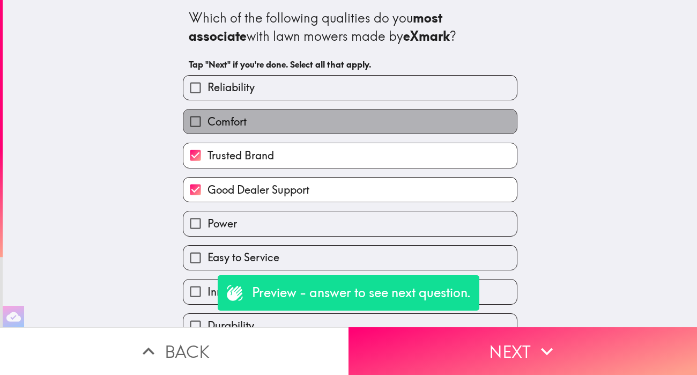
click at [327, 133] on label "Comfort" at bounding box center [350, 121] width 334 height 24
click at [208, 133] on input "Comfort" at bounding box center [195, 121] width 24 height 24
checkbox input "true"
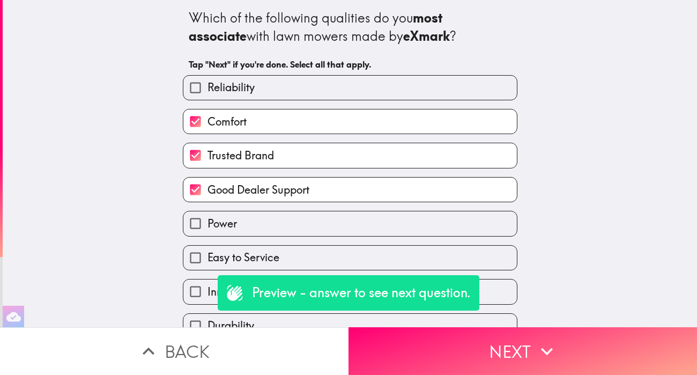
click at [327, 87] on label "Reliability" at bounding box center [350, 88] width 334 height 24
click at [208, 87] on input "Reliability" at bounding box center [195, 88] width 24 height 24
checkbox input "true"
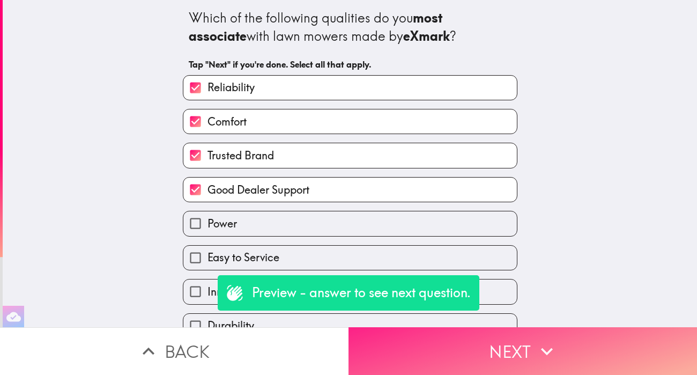
click at [469, 354] on button "Next" at bounding box center [523, 351] width 349 height 48
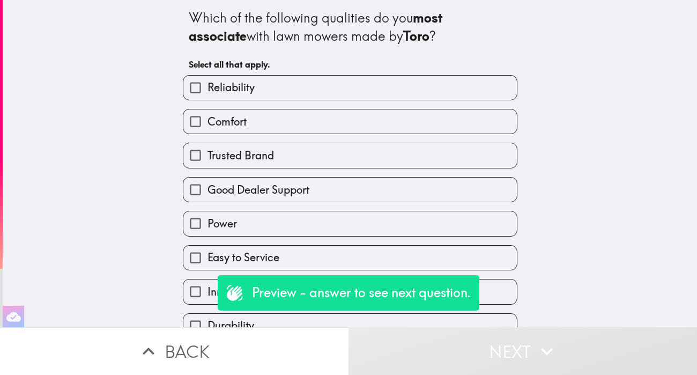
click at [333, 167] on label "Trusted Brand" at bounding box center [350, 155] width 334 height 24
click at [208, 167] on input "Trusted Brand" at bounding box center [195, 155] width 24 height 24
checkbox input "true"
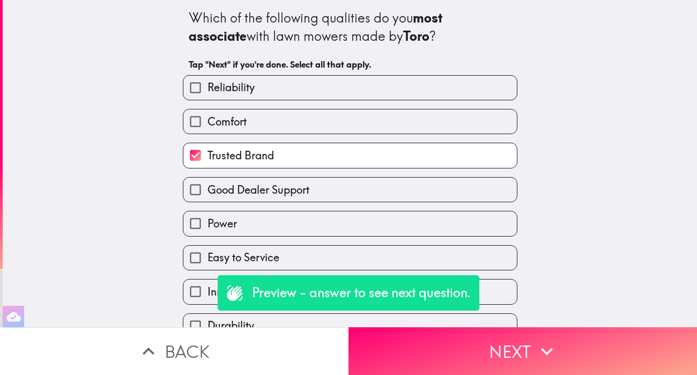
click at [328, 202] on label "Good Dealer Support" at bounding box center [350, 190] width 334 height 24
click at [208, 202] on input "Good Dealer Support" at bounding box center [195, 190] width 24 height 24
checkbox input "true"
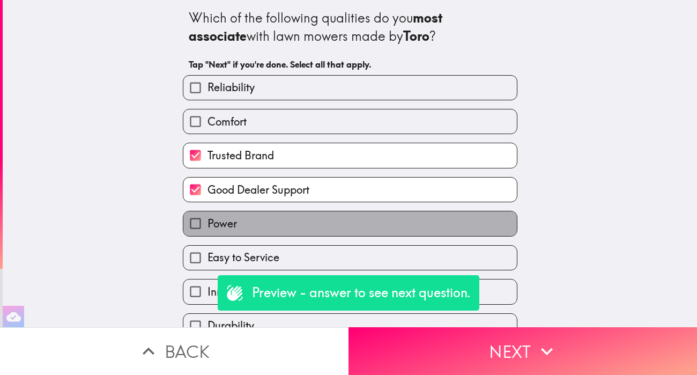
click at [322, 229] on label "Power" at bounding box center [350, 223] width 334 height 24
click at [208, 229] on input "Power" at bounding box center [195, 223] width 24 height 24
checkbox input "true"
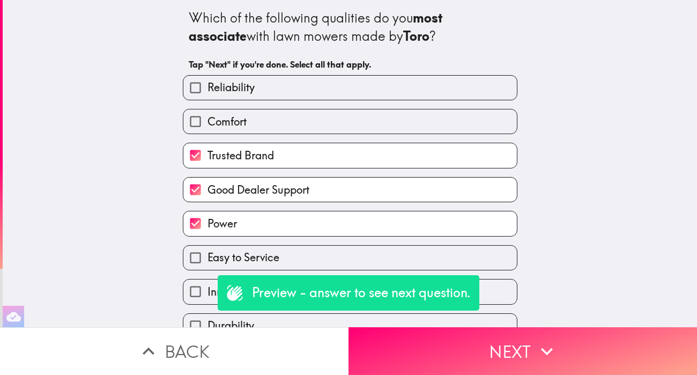
click at [322, 253] on label "Easy to Service" at bounding box center [350, 258] width 334 height 24
click at [208, 253] on input "Easy to Service" at bounding box center [195, 258] width 24 height 24
checkbox input "true"
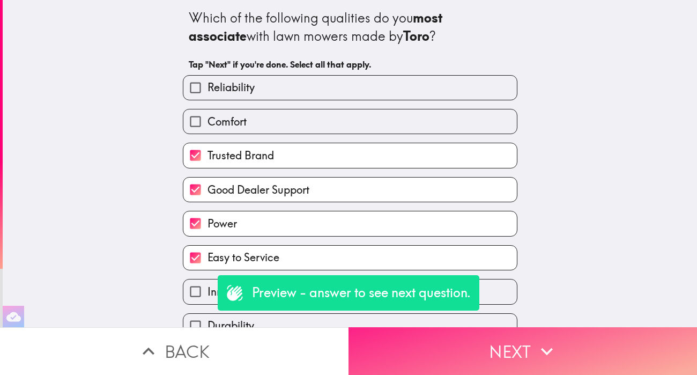
click at [468, 357] on button "Next" at bounding box center [523, 351] width 349 height 48
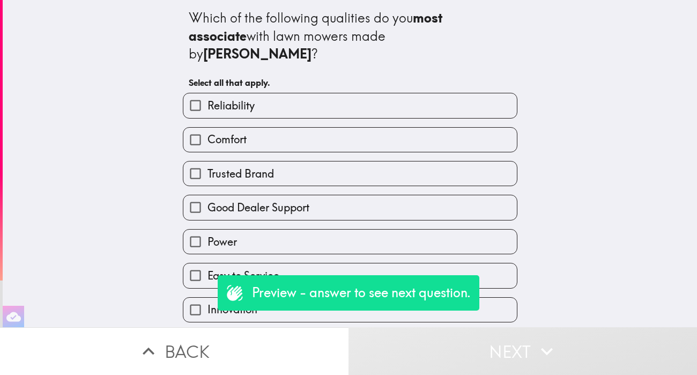
click at [325, 152] on div "Trusted Brand" at bounding box center [345, 169] width 343 height 34
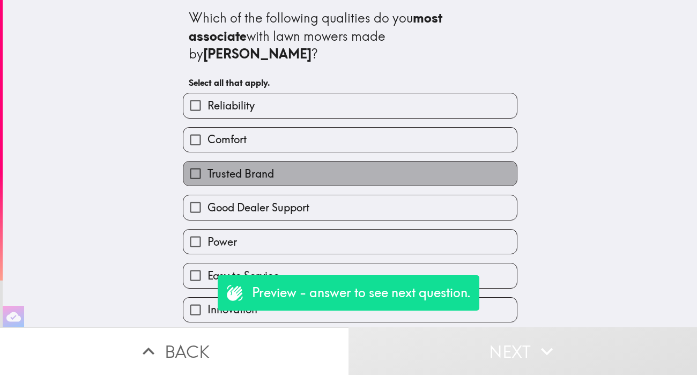
click at [325, 166] on label "Trusted Brand" at bounding box center [350, 173] width 334 height 24
click at [208, 166] on input "Trusted Brand" at bounding box center [195, 173] width 24 height 24
checkbox input "true"
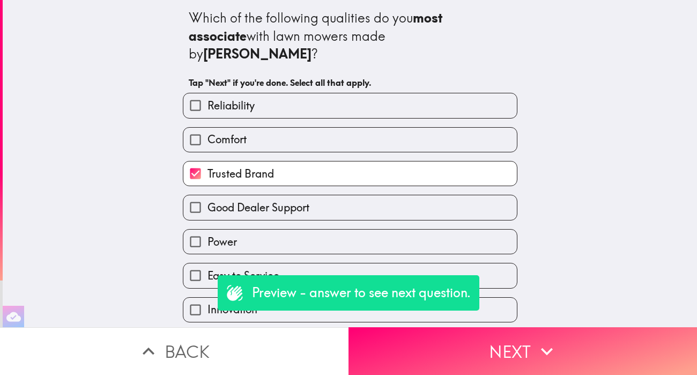
click at [322, 195] on label "Good Dealer Support" at bounding box center [350, 207] width 334 height 24
click at [208, 195] on input "Good Dealer Support" at bounding box center [195, 207] width 24 height 24
checkbox input "true"
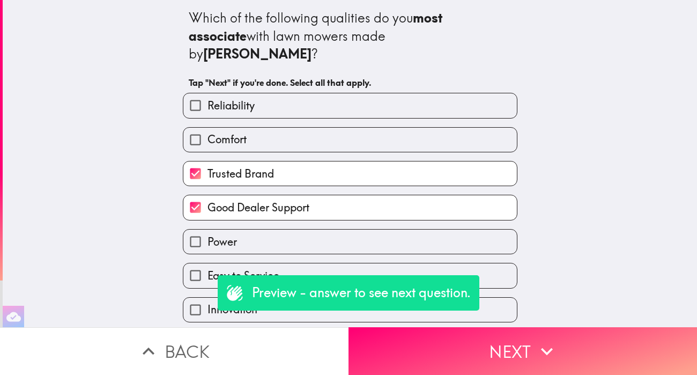
click at [319, 230] on label "Power" at bounding box center [350, 242] width 334 height 24
click at [208, 230] on input "Power" at bounding box center [195, 242] width 24 height 24
checkbox input "true"
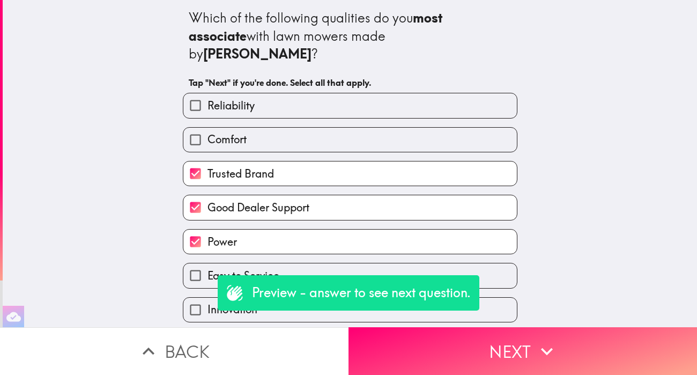
click at [308, 269] on label "Easy to Service" at bounding box center [350, 275] width 334 height 24
click at [208, 269] on input "Easy to Service" at bounding box center [195, 275] width 24 height 24
checkbox input "true"
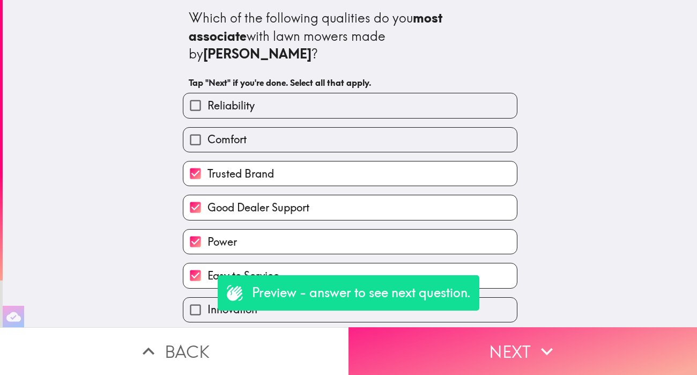
click at [466, 340] on button "Next" at bounding box center [523, 351] width 349 height 48
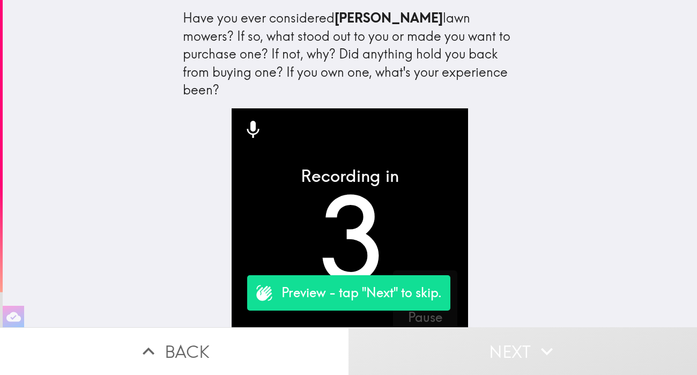
click at [497, 334] on button "Next" at bounding box center [523, 351] width 349 height 48
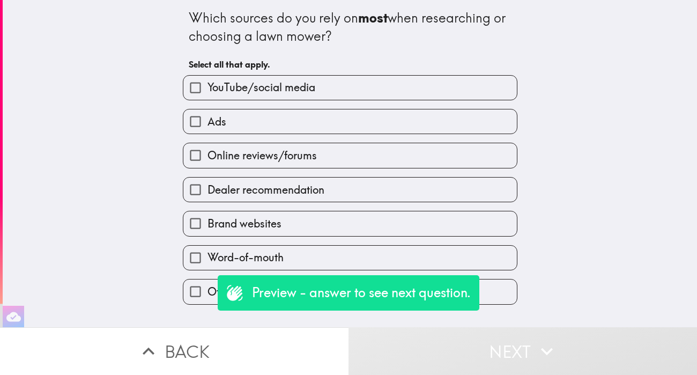
click at [374, 146] on label "Online reviews/forums" at bounding box center [350, 155] width 334 height 24
click at [208, 146] on input "Online reviews/forums" at bounding box center [195, 155] width 24 height 24
checkbox input "true"
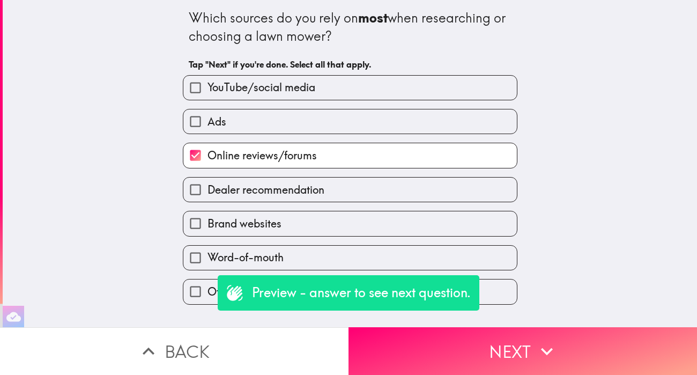
click at [371, 118] on label "Ads" at bounding box center [350, 121] width 334 height 24
click at [208, 118] on input "Ads" at bounding box center [195, 121] width 24 height 24
checkbox input "true"
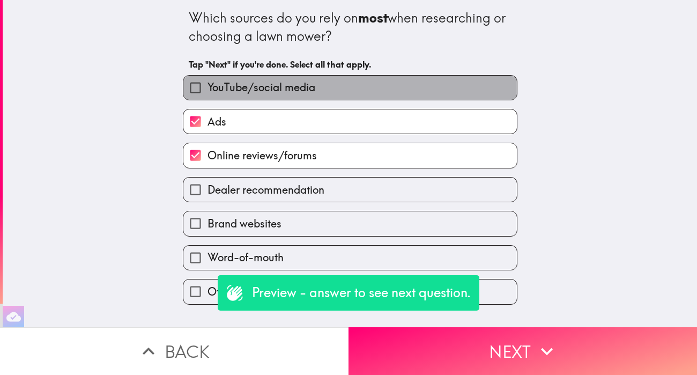
click at [367, 90] on label "YouTube/social media" at bounding box center [350, 88] width 334 height 24
click at [208, 90] on input "YouTube/social media" at bounding box center [195, 88] width 24 height 24
checkbox input "true"
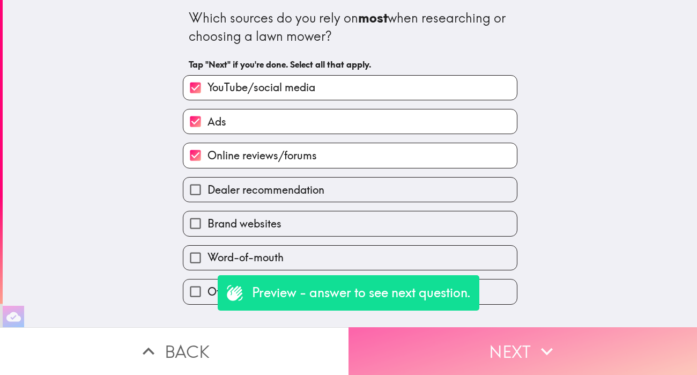
click at [438, 338] on button "Next" at bounding box center [523, 351] width 349 height 48
